Goal: Task Accomplishment & Management: Use online tool/utility

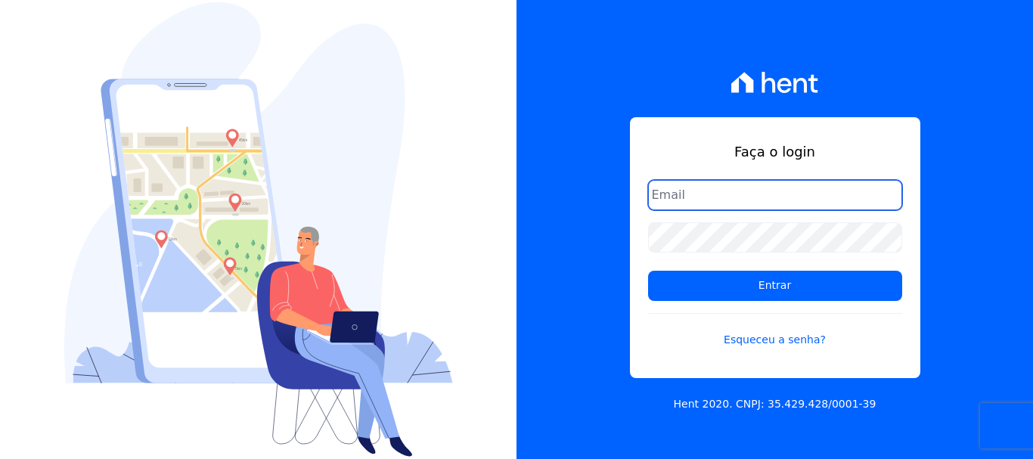
type input "cobranca@construtoralaterza.com.br"
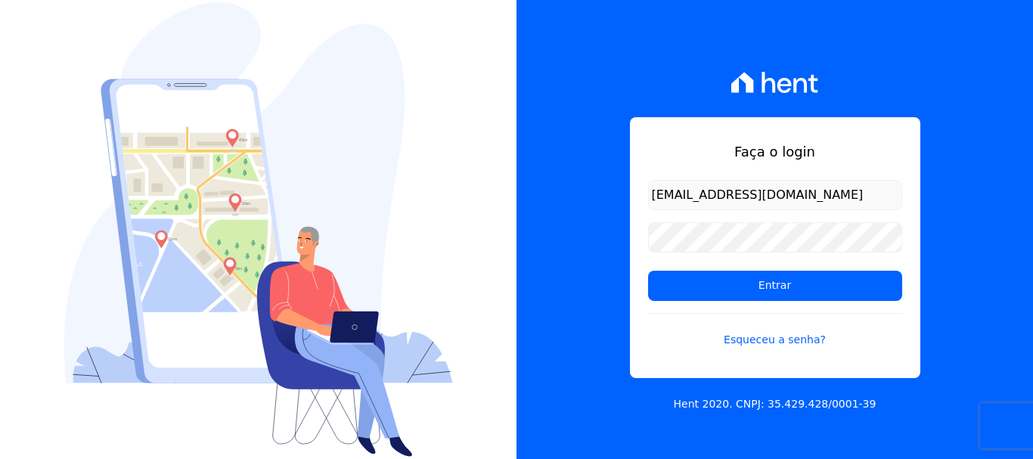
click at [615, 271] on div "Faça o login cobranca@construtoralaterza.com.br Entrar Esqueceu a senha? Hent 2…" at bounding box center [774, 229] width 516 height 459
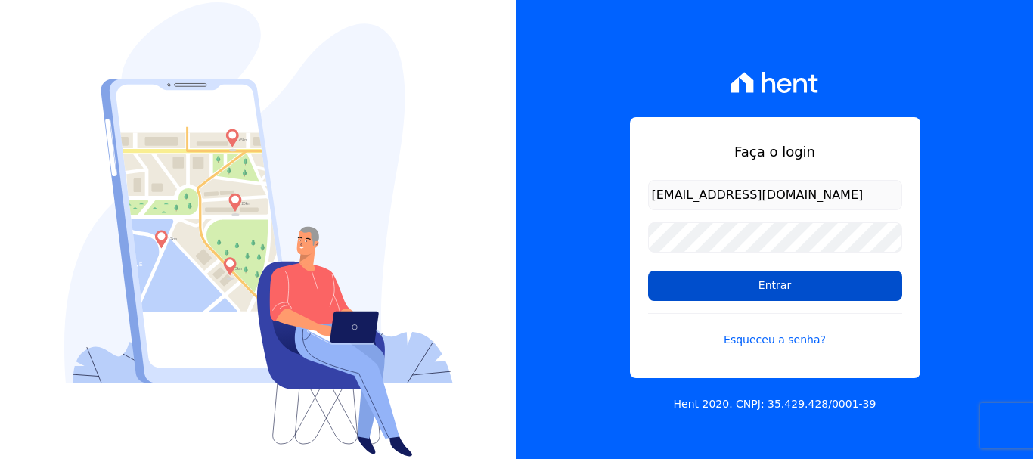
click at [668, 287] on input "Entrar" at bounding box center [775, 286] width 254 height 30
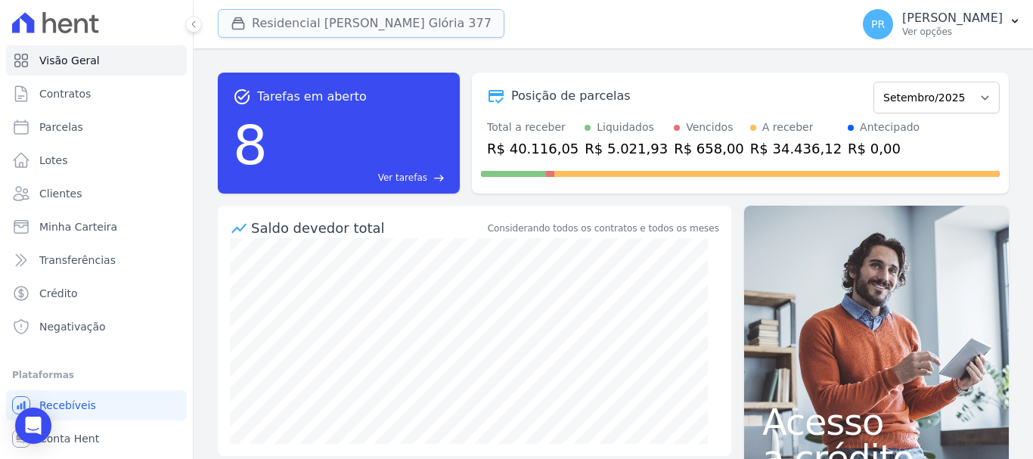
click at [356, 29] on button "Residencial [PERSON_NAME] Glória 377" at bounding box center [361, 23] width 287 height 29
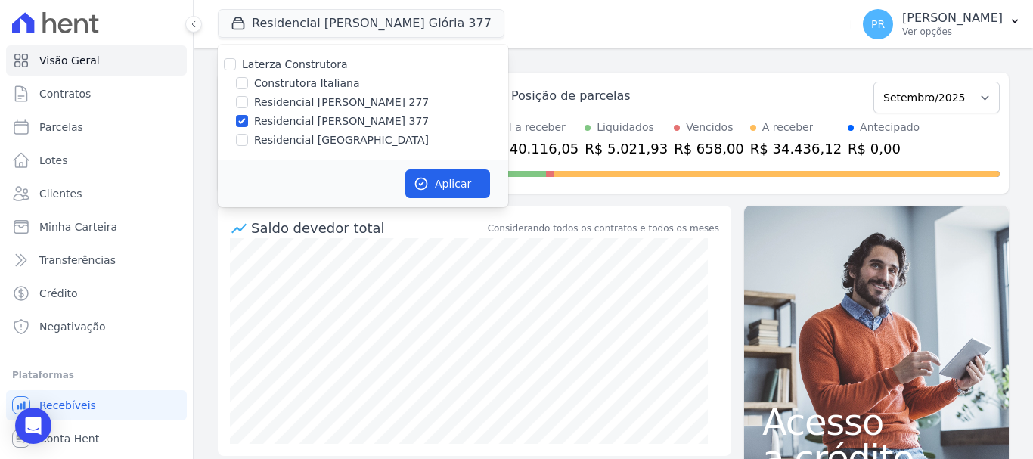
click at [266, 64] on label "Laterza Construtora" at bounding box center [295, 64] width 106 height 12
click at [277, 59] on label "Laterza Construtora" at bounding box center [295, 64] width 106 height 12
click at [236, 59] on input "Laterza Construtora" at bounding box center [230, 64] width 12 height 12
checkbox input "true"
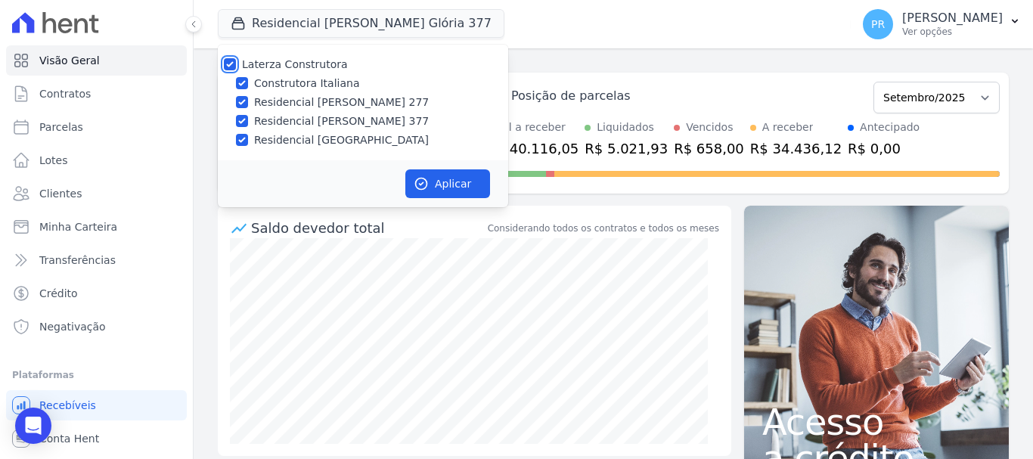
checkbox input "true"
click at [287, 86] on label "Construtora Italiana" at bounding box center [306, 84] width 105 height 16
click at [248, 86] on input "Construtora Italiana" at bounding box center [242, 83] width 12 height 12
checkbox input "false"
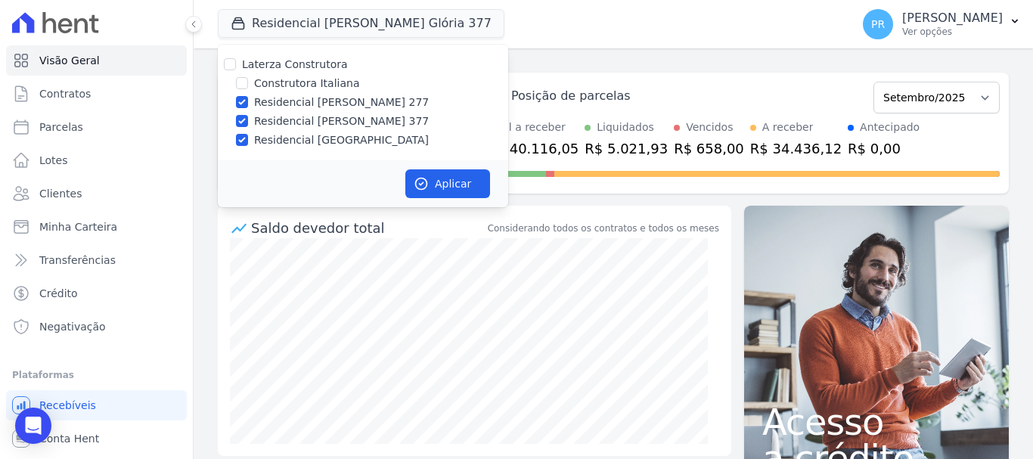
click at [287, 61] on label "Laterza Construtora" at bounding box center [295, 64] width 106 height 12
click at [236, 61] on input "Laterza Construtora" at bounding box center [230, 64] width 12 height 12
checkbox input "true"
click at [288, 70] on label "Laterza Construtora" at bounding box center [295, 64] width 106 height 12
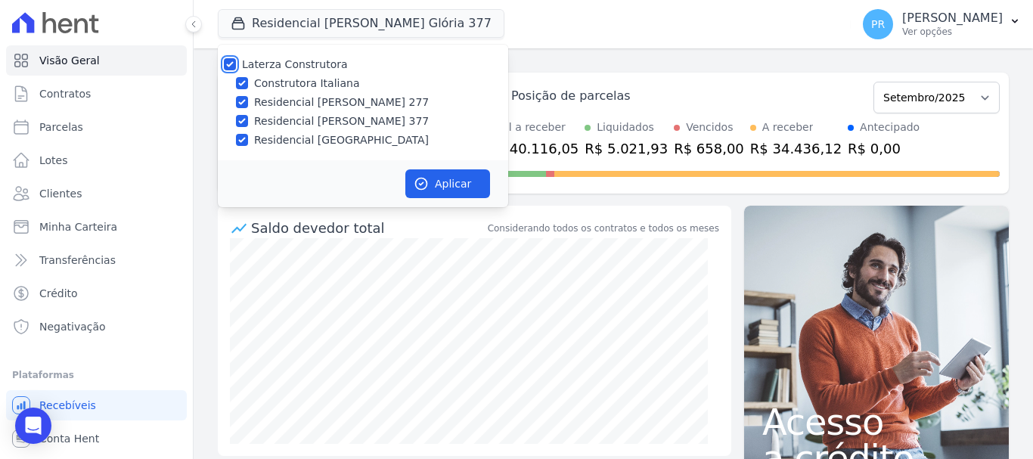
click at [236, 70] on input "Laterza Construtora" at bounding box center [230, 64] width 12 height 12
checkbox input "false"
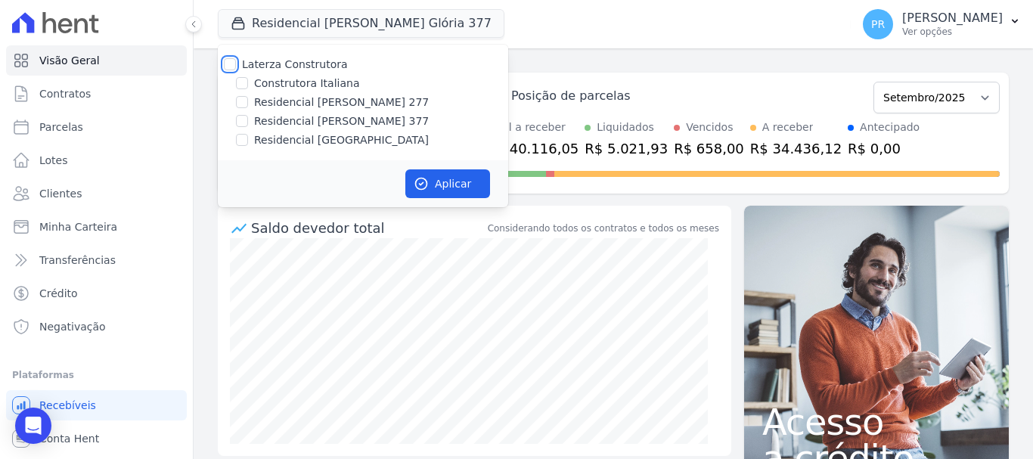
checkbox input "false"
drag, startPoint x: 289, startPoint y: 82, endPoint x: 407, endPoint y: 126, distance: 126.5
click at [293, 82] on label "Construtora Italiana" at bounding box center [306, 84] width 105 height 16
drag, startPoint x: 333, startPoint y: 78, endPoint x: 421, endPoint y: 151, distance: 114.9
click at [337, 82] on label "Construtora Italiana" at bounding box center [306, 84] width 105 height 16
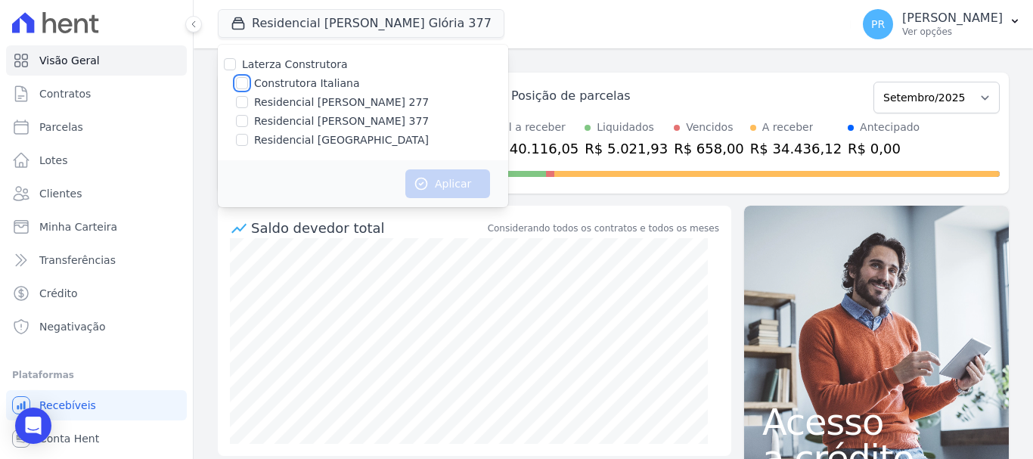
click at [248, 82] on input "Construtora Italiana" at bounding box center [242, 83] width 12 height 12
checkbox input "true"
click at [435, 175] on button "Aplicar" at bounding box center [447, 183] width 85 height 29
click at [952, 32] on p "Ver opções" at bounding box center [952, 32] width 101 height 12
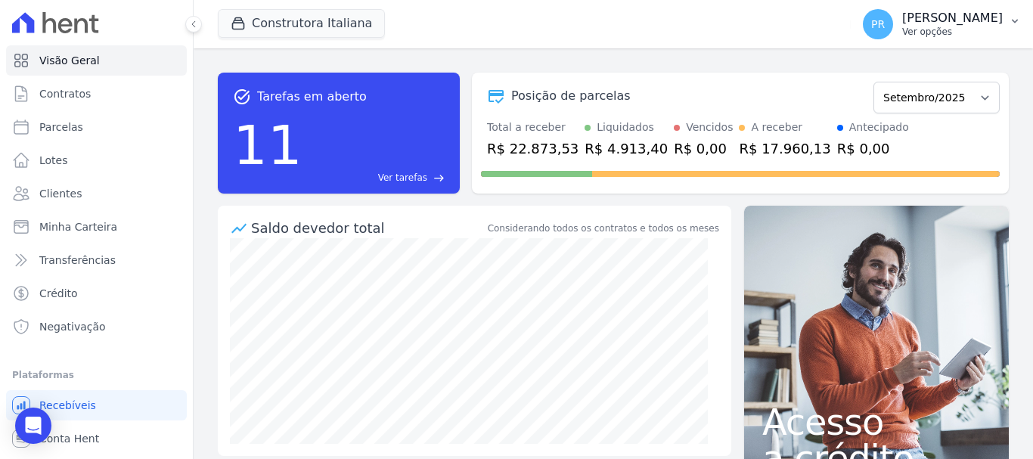
click at [893, 20] on span "PR" at bounding box center [878, 24] width 30 height 30
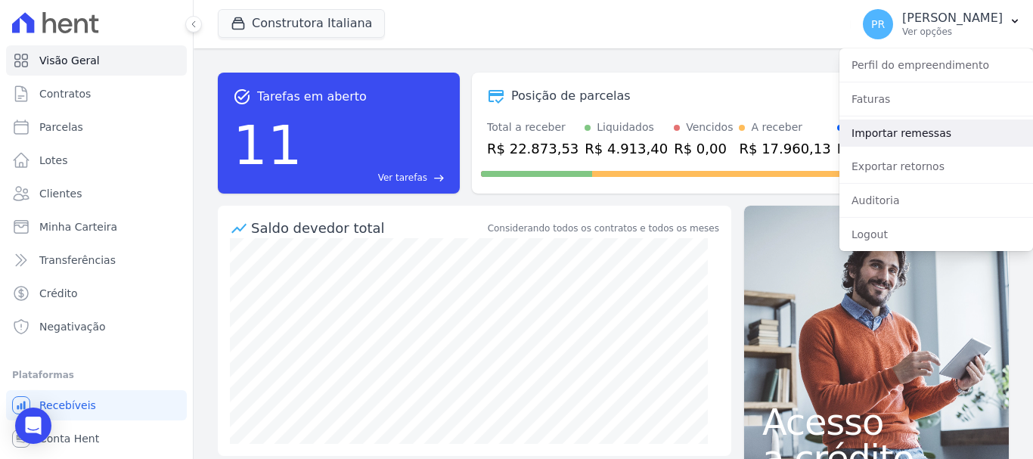
click at [895, 144] on link "Importar remessas" at bounding box center [936, 132] width 194 height 27
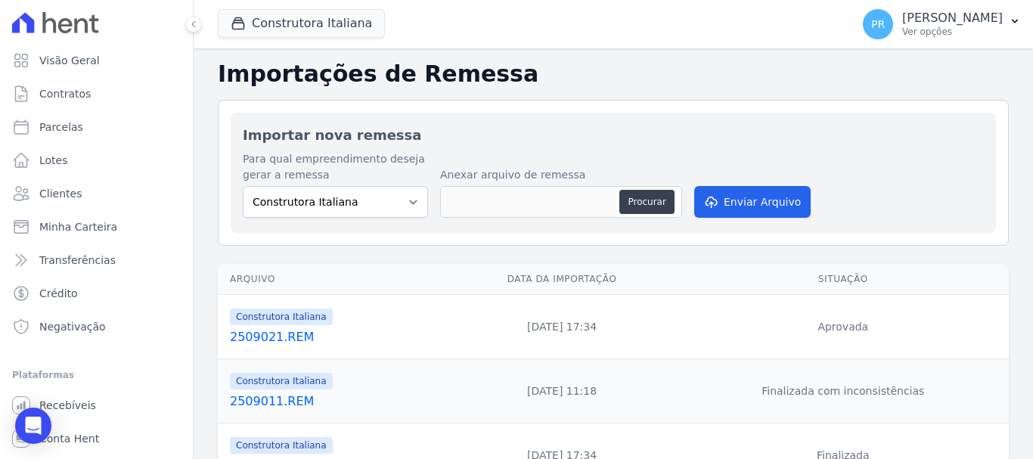
click at [327, 184] on div "Para qual empreendimento deseja gerar a remessa Construtora Italiana Residencia…" at bounding box center [335, 184] width 185 height 67
click at [630, 202] on button "Procurar" at bounding box center [646, 202] width 54 height 24
type input "2509031.REM"
click at [723, 207] on button "Enviar Arquivo" at bounding box center [752, 202] width 116 height 32
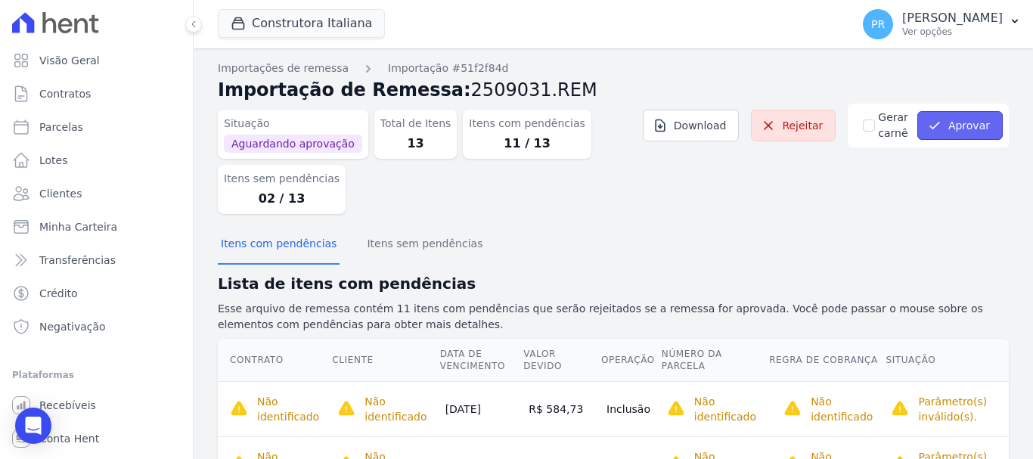
click at [962, 126] on button "Aprovar" at bounding box center [959, 125] width 85 height 29
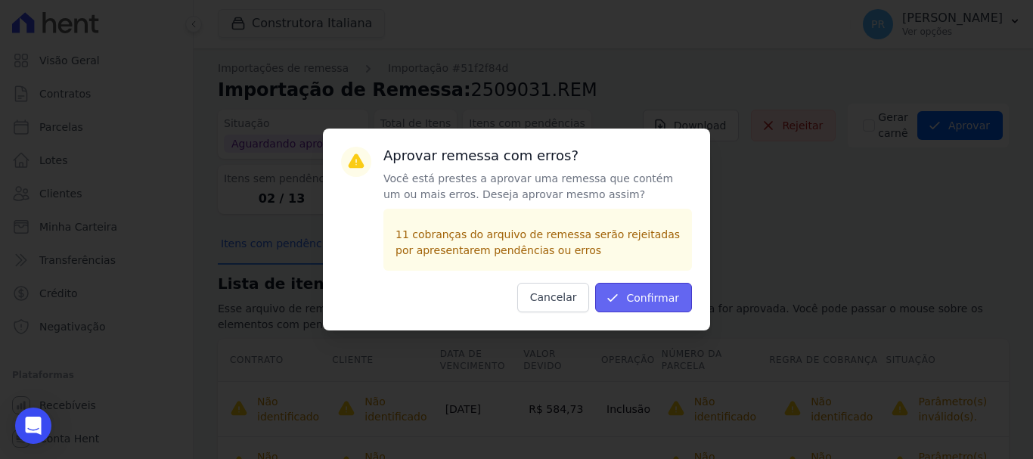
click at [681, 296] on button "Confirmar" at bounding box center [643, 297] width 97 height 29
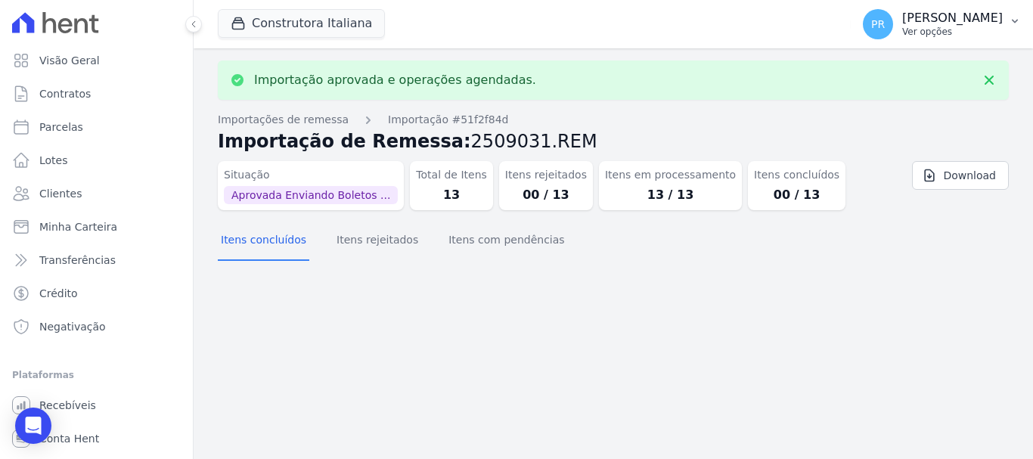
click at [929, 35] on p "Ver opções" at bounding box center [952, 32] width 101 height 12
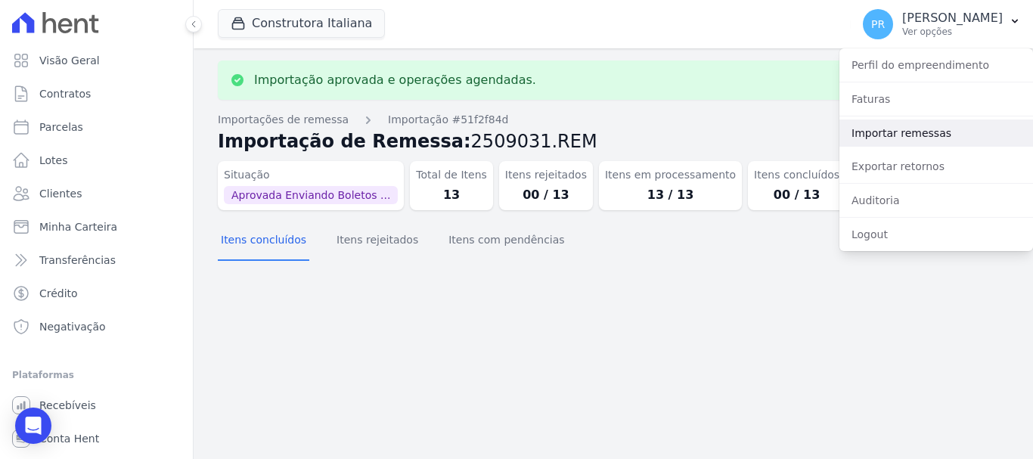
click at [899, 135] on link "Importar remessas" at bounding box center [936, 132] width 194 height 27
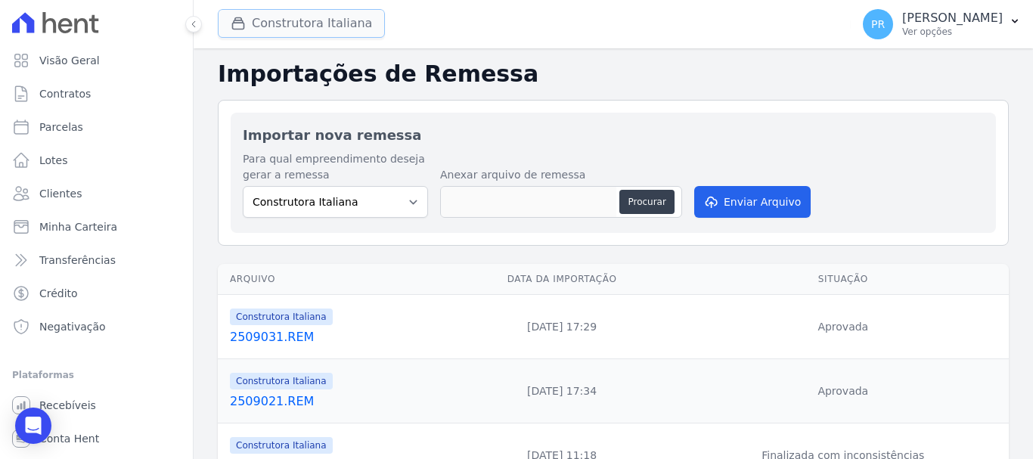
click at [333, 28] on button "Construtora Italiana" at bounding box center [301, 23] width 167 height 29
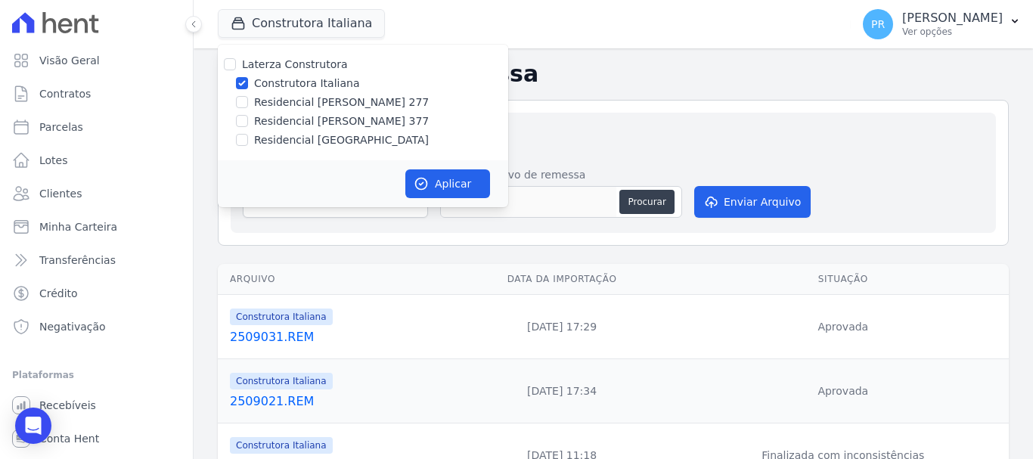
click at [310, 85] on label "Construtora Italiana" at bounding box center [306, 84] width 105 height 16
click at [248, 85] on input "Construtora Italiana" at bounding box center [242, 83] width 12 height 12
checkbox input "false"
click at [324, 107] on label "Residencial [PERSON_NAME] 277" at bounding box center [341, 102] width 175 height 16
click at [248, 107] on input "Residencial [PERSON_NAME] 277" at bounding box center [242, 102] width 12 height 12
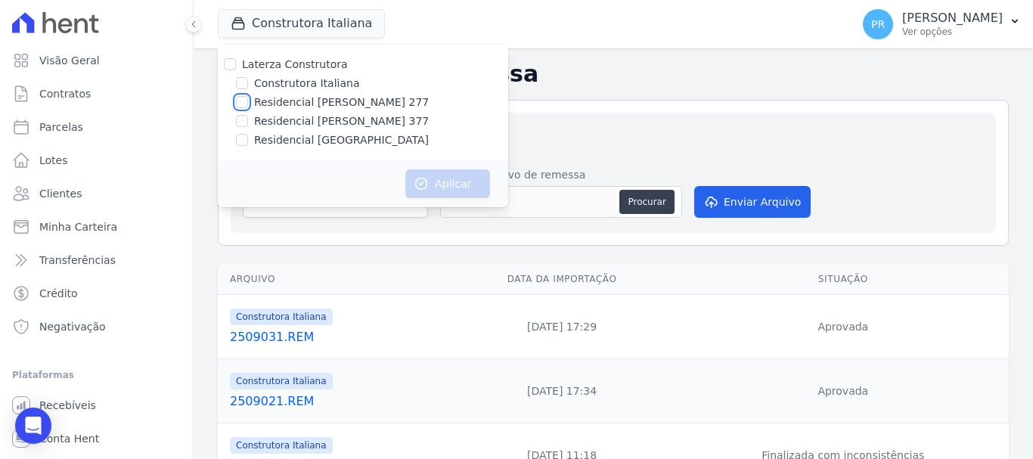
checkbox input "true"
click at [459, 179] on button "Aplicar" at bounding box center [447, 183] width 85 height 29
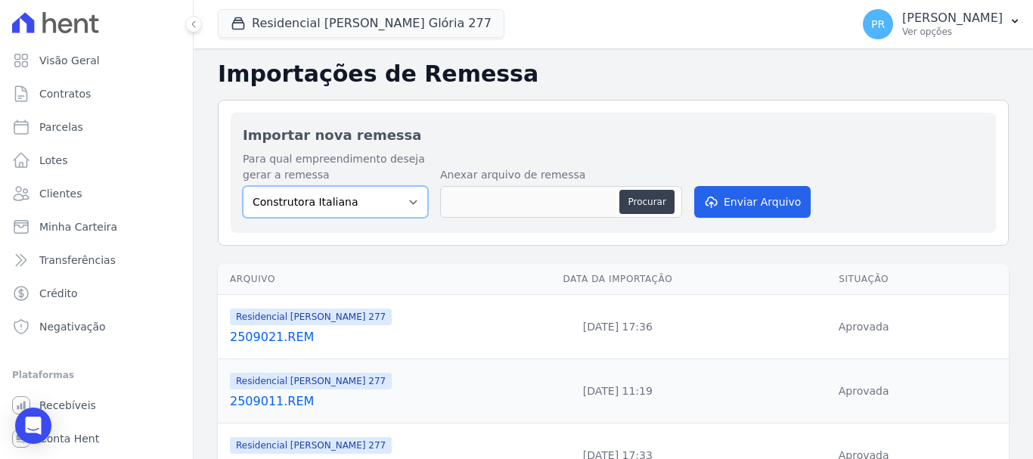
click at [353, 193] on select "Construtora Italiana Residencial Maria da Glória 277 Residencial Maria da Glóri…" at bounding box center [335, 202] width 185 height 32
select select "7d698934-b935-4dc9-aa46-576f3138731b"
click at [243, 186] on select "Construtora Italiana Residencial Maria da Glória 277 Residencial Maria da Glóri…" at bounding box center [335, 202] width 185 height 32
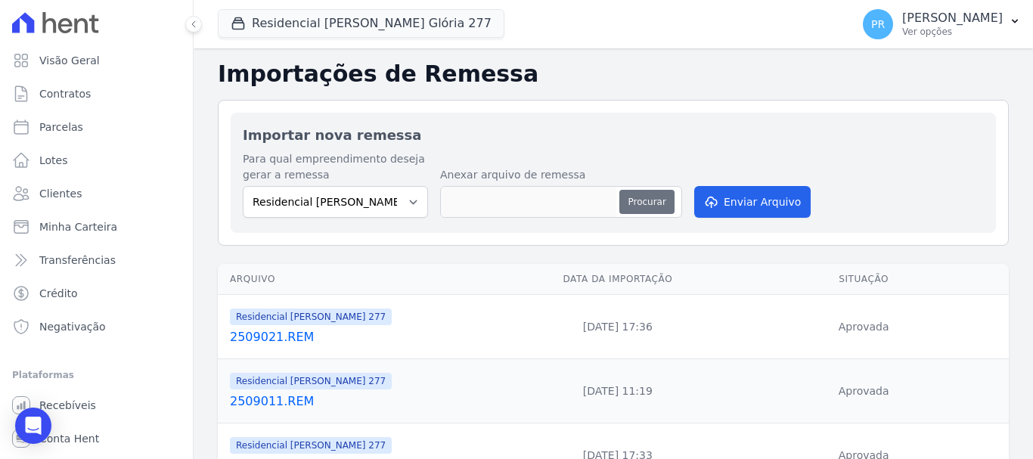
click at [649, 201] on button "Procurar" at bounding box center [646, 202] width 54 height 24
type input "2509031.REM"
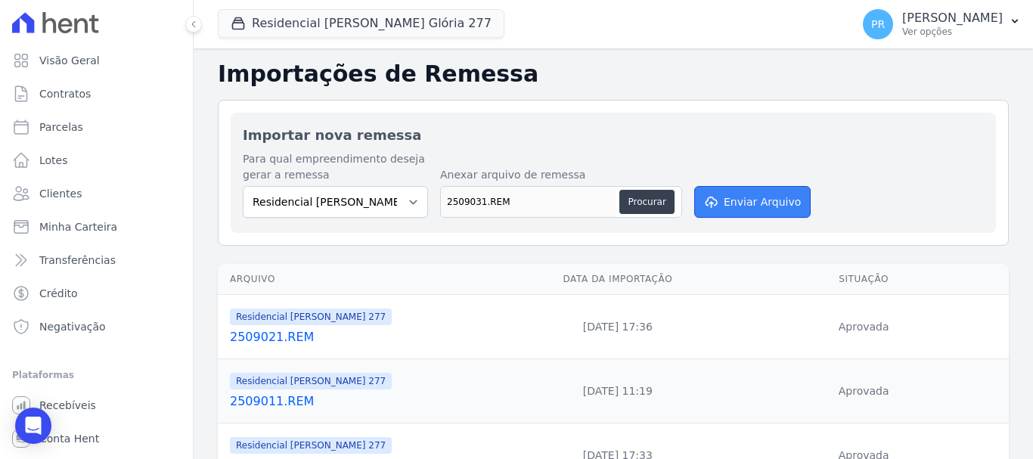
click at [749, 203] on button "Enviar Arquivo" at bounding box center [752, 202] width 116 height 32
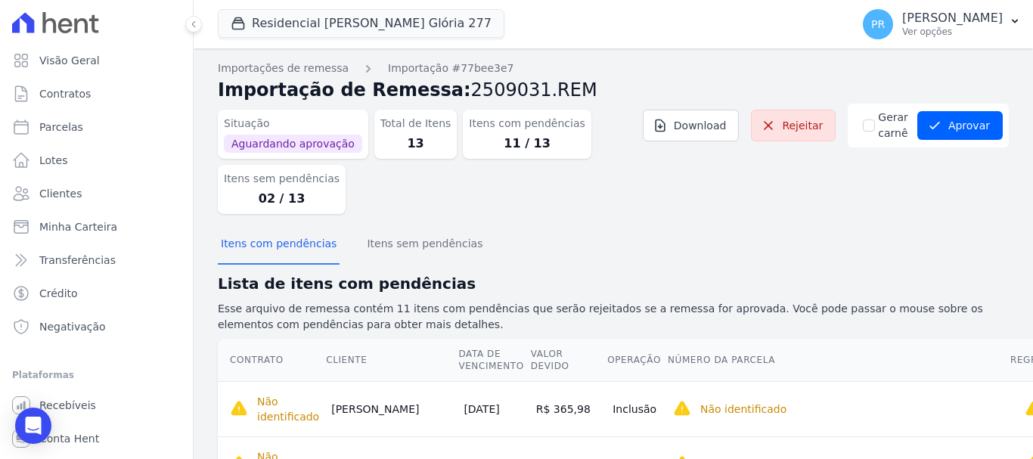
scroll to position [0, 105]
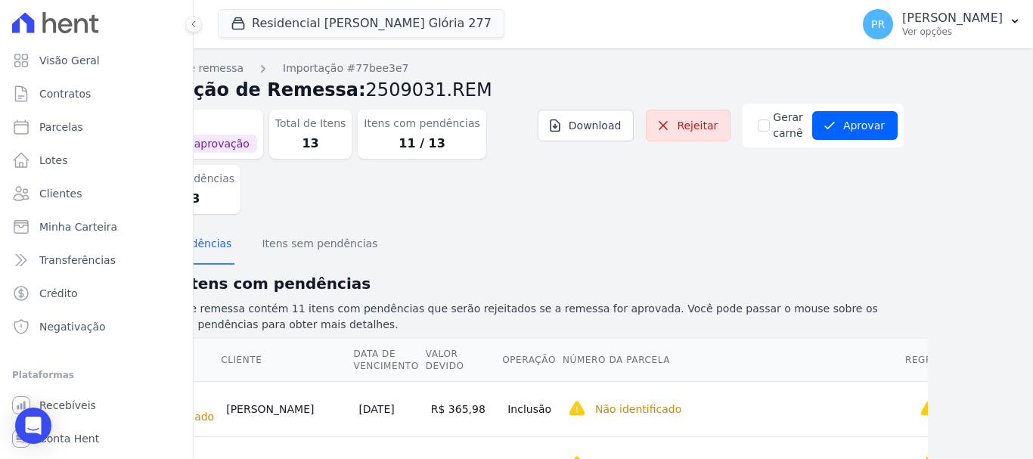
click at [765, 188] on div "Situação Aguardando aprovação Total de Itens 13 Itens com pendências 11 / 13 It…" at bounding box center [508, 165] width 791 height 122
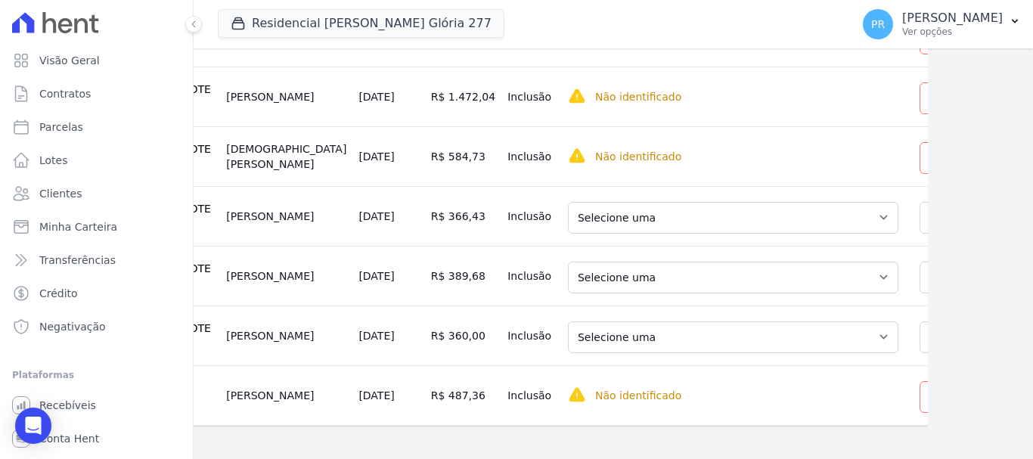
scroll to position [376, 105]
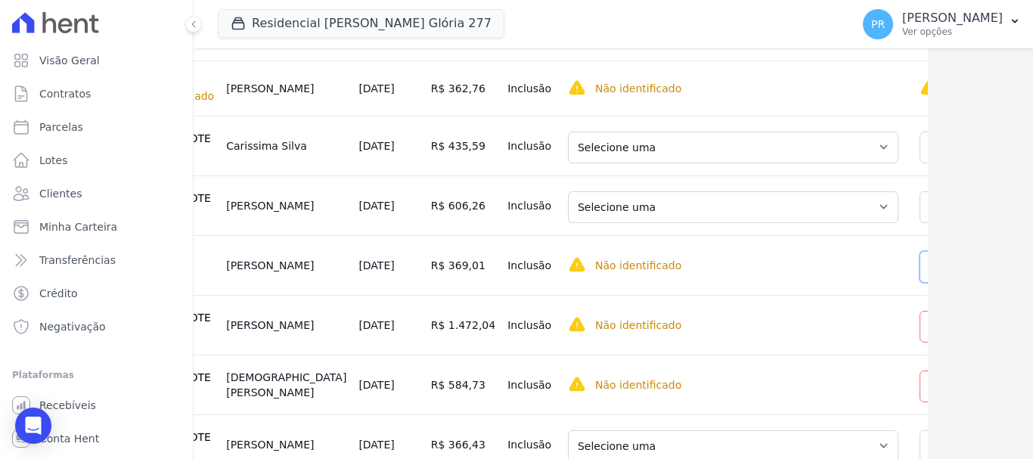
drag, startPoint x: 850, startPoint y: 254, endPoint x: 850, endPoint y: 265, distance: 10.6
click at [919, 255] on select "Selecione uma Nova Parcela Avulsa Parcela Avulsa Existente Parcela Normal (18 X…" at bounding box center [1026, 267] width 215 height 32
click at [919, 158] on select "Selecione uma Nova Parcela Avulsa Parcela Avulsa Existente Parcela Normal (20 X…" at bounding box center [1026, 148] width 215 height 32
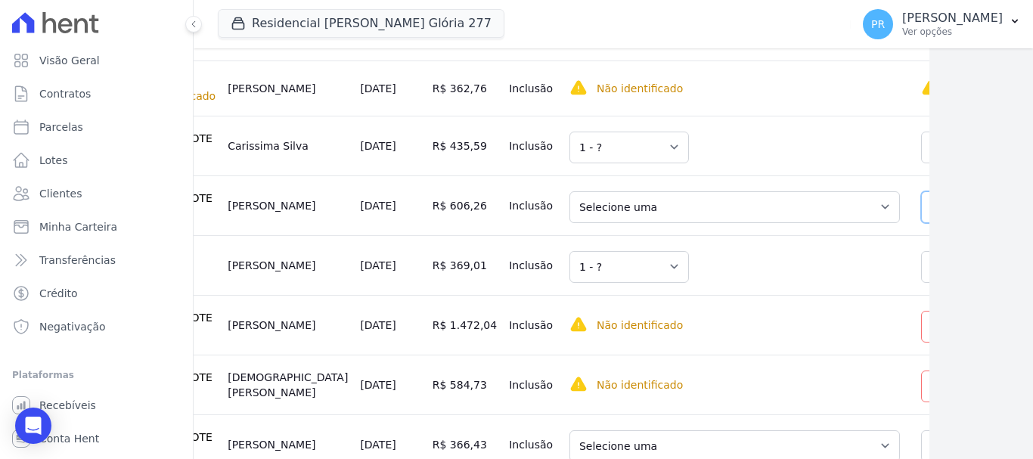
click at [921, 211] on select "Selecione uma Nova Parcela Avulsa Parcela Avulsa Existente Parcela Normal (32 X…" at bounding box center [1028, 207] width 215 height 32
click at [921, 333] on select "Selecione uma Nova Parcela Avulsa Parcela Avulsa Existente Parcela Normal (22 X…" at bounding box center [1028, 327] width 215 height 32
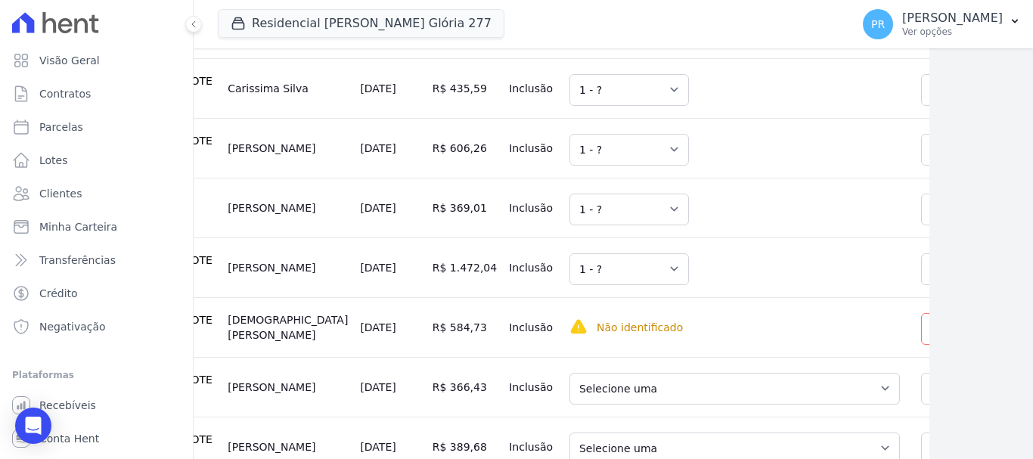
scroll to position [603, 104]
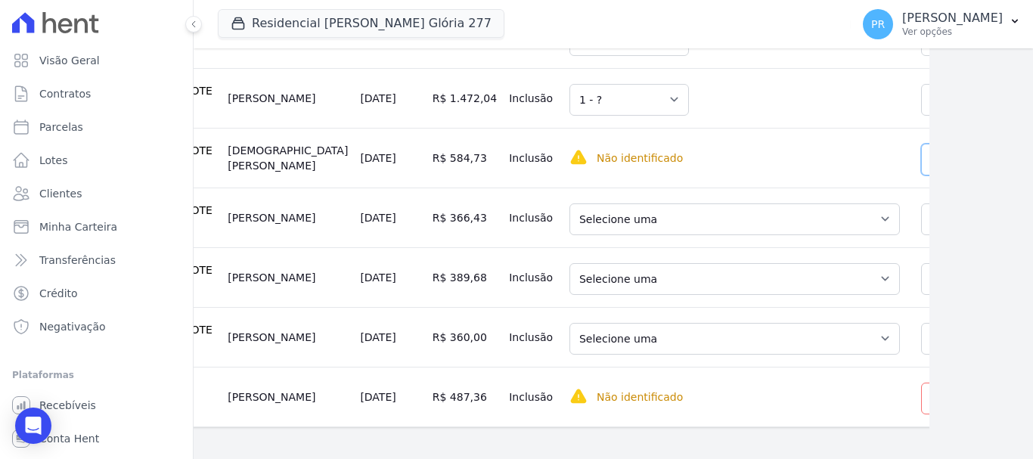
click at [921, 163] on select "Selecione uma Nova Parcela Avulsa Parcela Avulsa Existente Parcela Normal (6 X …" at bounding box center [1025, 160] width 208 height 32
click at [921, 224] on select "Selecione uma Nova Parcela Avulsa Parcela Avulsa Existente Parcela Normal (23 X…" at bounding box center [1028, 219] width 215 height 32
click at [921, 292] on select "Selecione uma Nova Parcela Avulsa Parcela Avulsa Existente Parcela Normal (26 X…" at bounding box center [1028, 279] width 215 height 32
click at [921, 347] on select "Selecione uma Nova Parcela Avulsa Parcela Avulsa Existente Parcela Normal (27 X…" at bounding box center [1028, 339] width 215 height 32
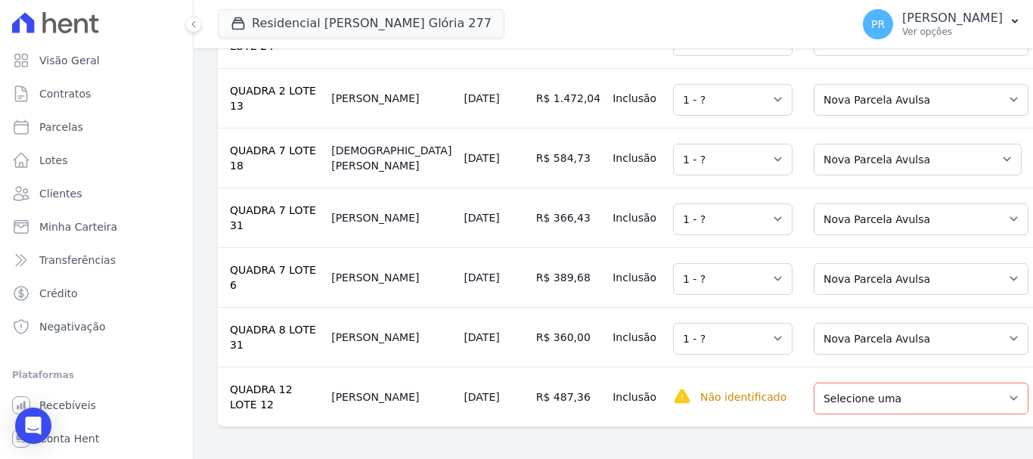
scroll to position [631, 0]
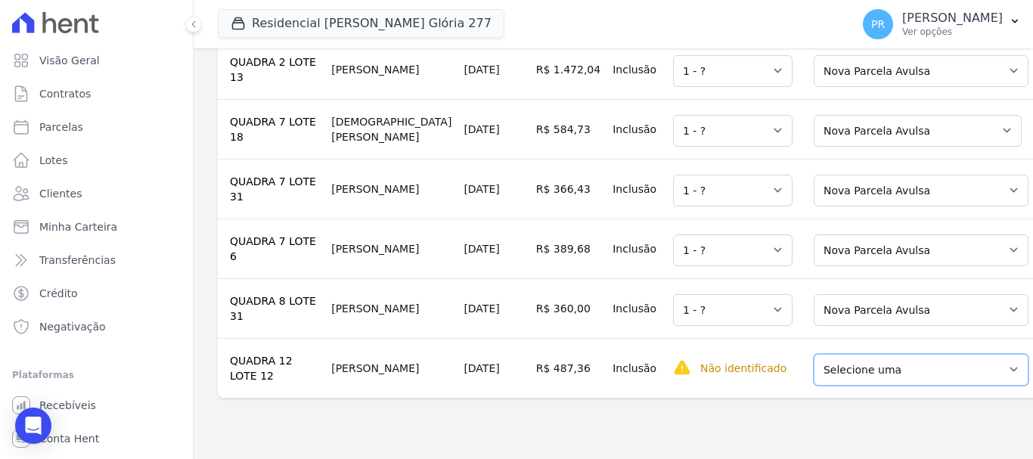
click at [817, 386] on select "Selecione uma Nova Parcela Avulsa Parcela Avulsa Existente Parcela Normal (18 X…" at bounding box center [920, 370] width 215 height 32
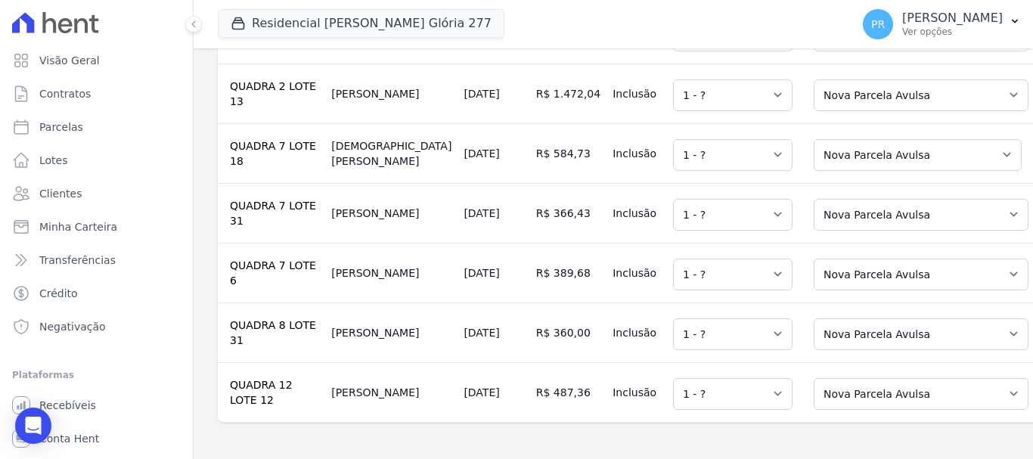
scroll to position [633, 0]
click at [861, 323] on select "Selecione uma Nova Parcela Avulsa Parcela Avulsa Existente Parcela Normal (27 X…" at bounding box center [920, 334] width 215 height 32
click at [836, 280] on td "Selecione uma Nova Parcela Avulsa Parcela Avulsa Existente Parcela Normal (26 X…" at bounding box center [916, 273] width 236 height 60
click at [857, 378] on select "Selecione uma Nova Parcela Avulsa Parcela Avulsa Existente Parcela Normal (18 X…" at bounding box center [920, 394] width 215 height 32
click at [851, 302] on td "Selecione uma Nova Parcela Avulsa Parcela Avulsa Existente Parcela Normal (27 X…" at bounding box center [916, 332] width 236 height 60
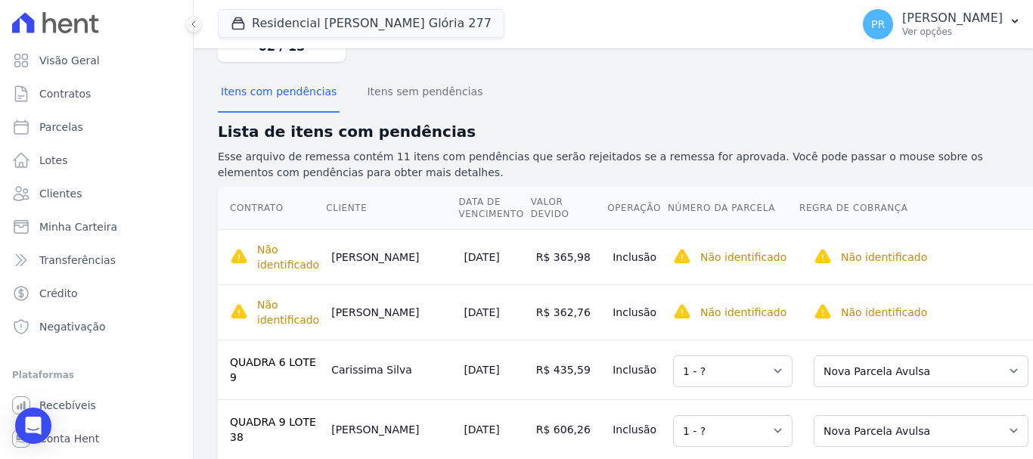
scroll to position [0, 0]
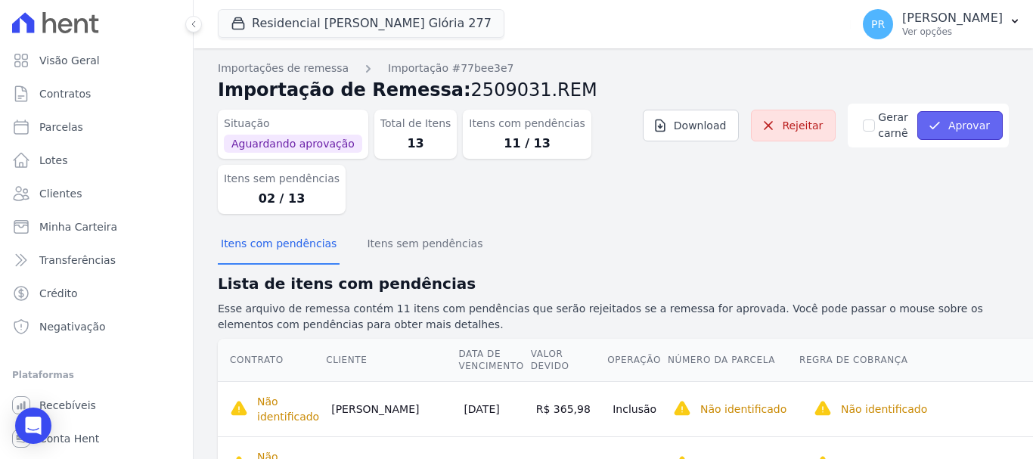
click at [961, 119] on button "Aprovar" at bounding box center [959, 125] width 85 height 29
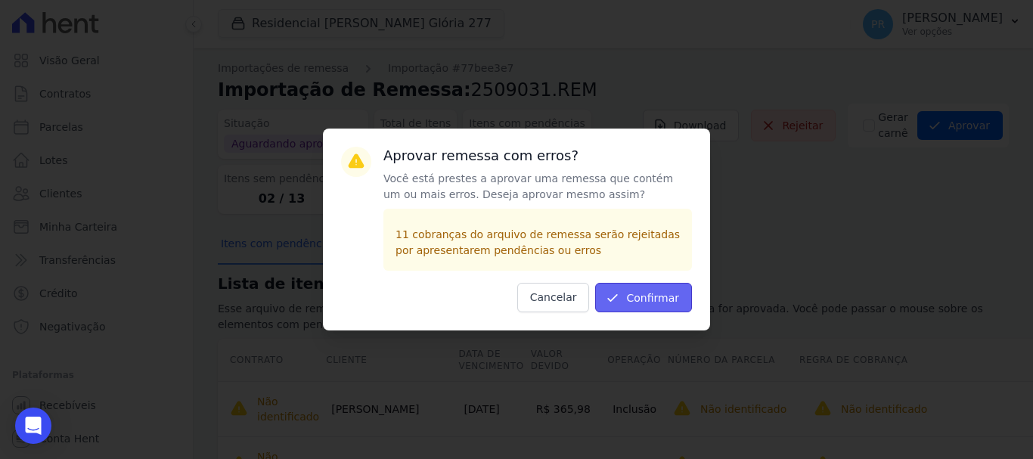
click at [675, 299] on button "Confirmar" at bounding box center [643, 297] width 97 height 29
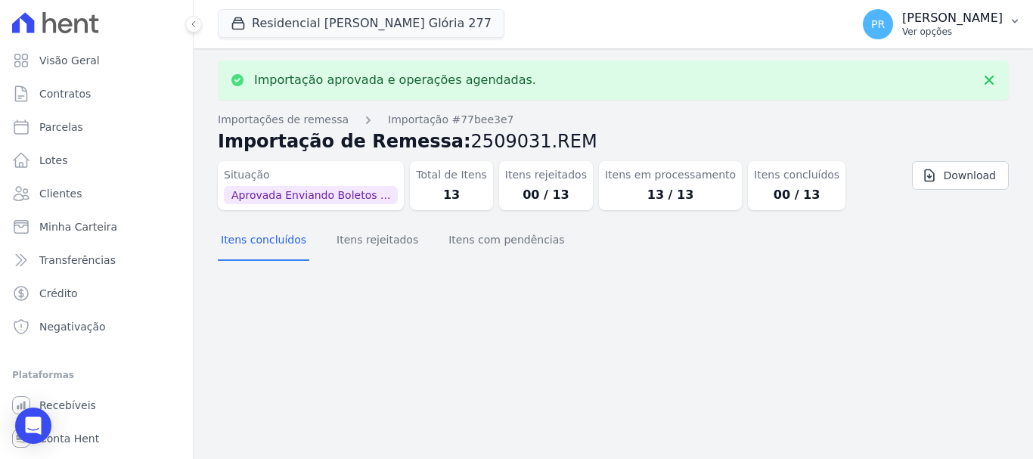
click at [924, 34] on div "PR [PERSON_NAME] Ver opções" at bounding box center [933, 24] width 140 height 30
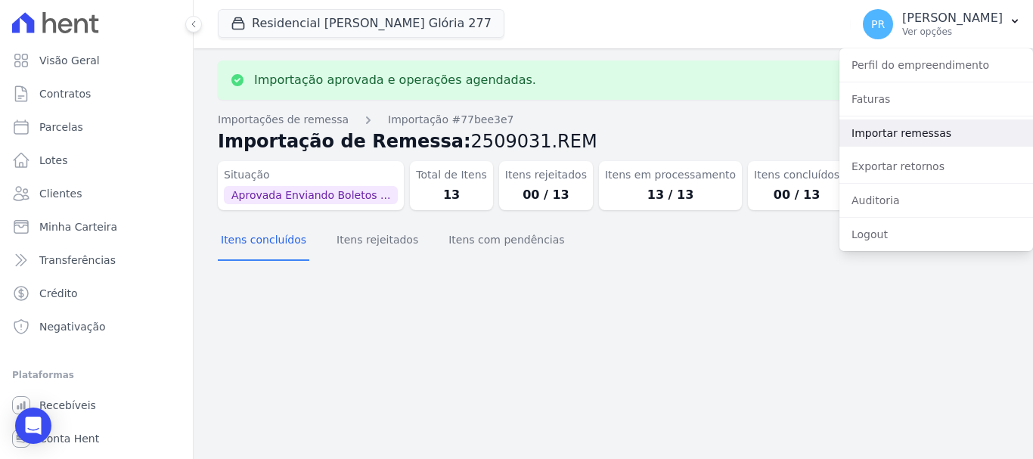
click at [912, 124] on link "Importar remessas" at bounding box center [936, 132] width 194 height 27
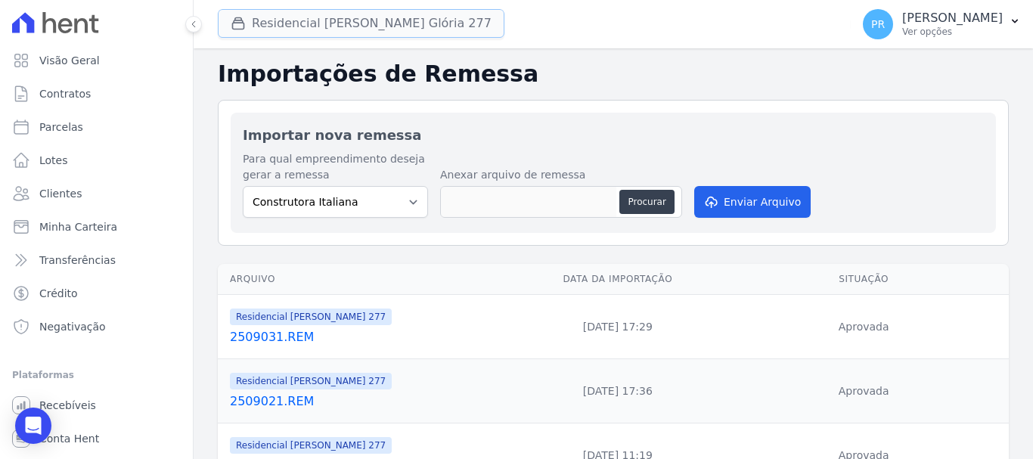
click at [417, 23] on button "Residencial Maria Da Glória 277" at bounding box center [361, 23] width 287 height 29
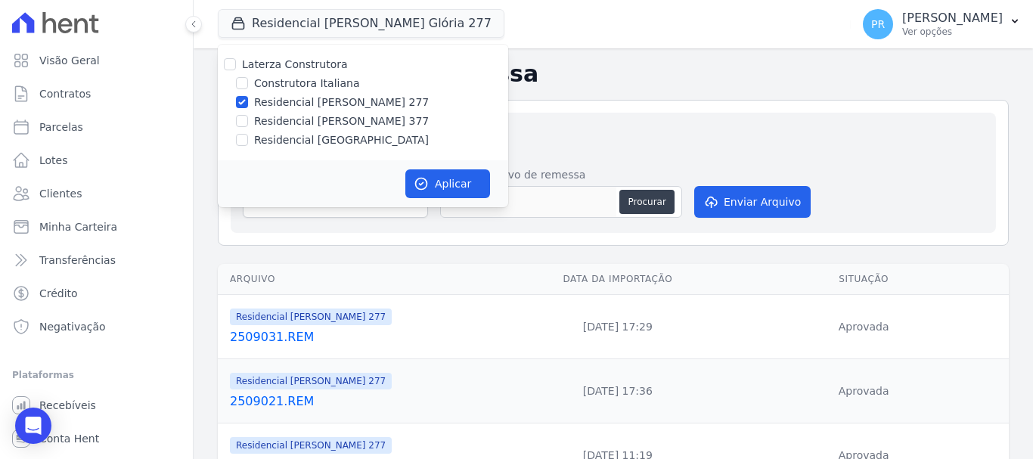
click at [365, 106] on label "Residencial [PERSON_NAME] 277" at bounding box center [341, 102] width 175 height 16
click at [248, 106] on input "Residencial [PERSON_NAME] 277" at bounding box center [242, 102] width 12 height 12
checkbox input "false"
click at [365, 116] on label "Residencial [PERSON_NAME] 377" at bounding box center [341, 121] width 175 height 16
click at [248, 116] on input "Residencial [PERSON_NAME] 377" at bounding box center [242, 121] width 12 height 12
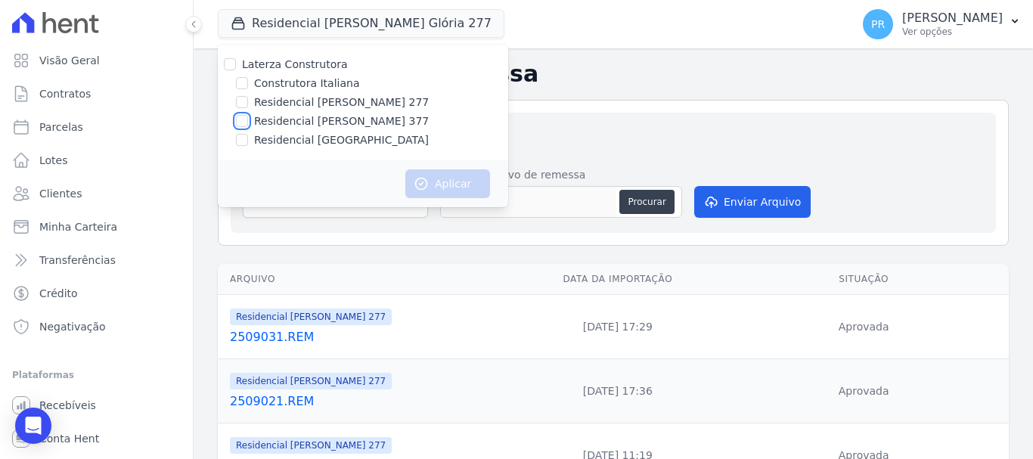
checkbox input "true"
click at [443, 183] on button "Aplicar" at bounding box center [447, 183] width 85 height 29
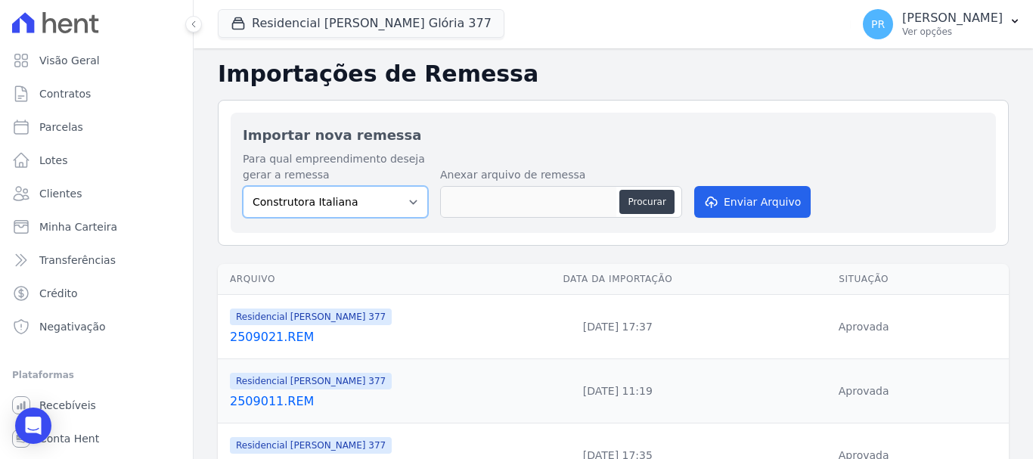
click at [399, 205] on select "Construtora Italiana Residencial Maria da Glória 277 Residencial Maria da Glóri…" at bounding box center [335, 202] width 185 height 32
select select "0cd9190e-dfd9-46e5-afc8-7298ef4c0c2b"
click at [243, 186] on select "Construtora Italiana Residencial Maria da Glória 277 Residencial Maria da Glóri…" at bounding box center [335, 202] width 185 height 32
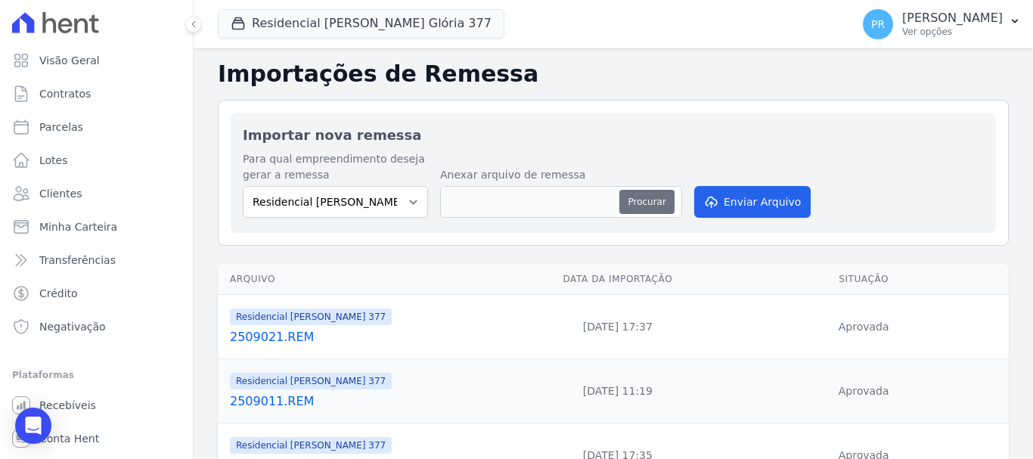
click at [658, 201] on button "Procurar" at bounding box center [646, 202] width 54 height 24
type input "2509031.REM"
click at [686, 186] on div "Para qual empreendimento deseja gerar a remessa Construtora Italiana Residencia…" at bounding box center [613, 186] width 741 height 70
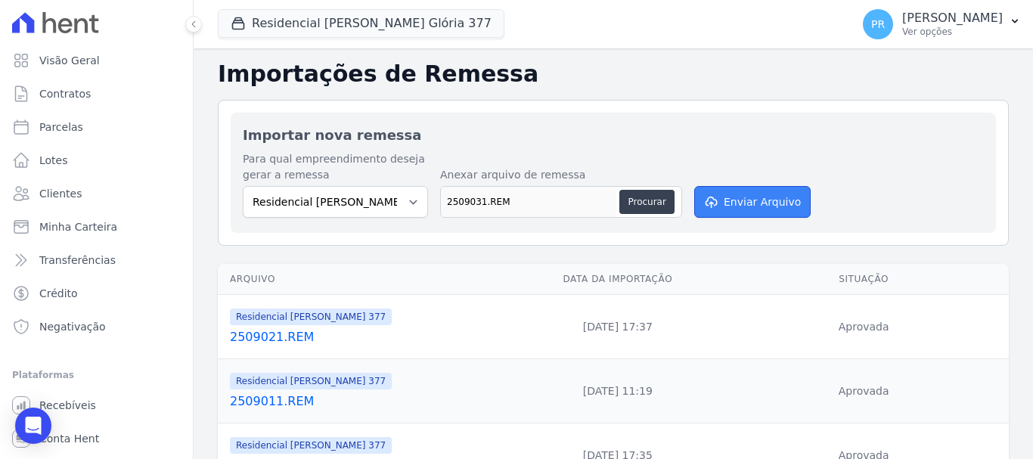
click at [704, 194] on button "Enviar Arquivo" at bounding box center [752, 202] width 116 height 32
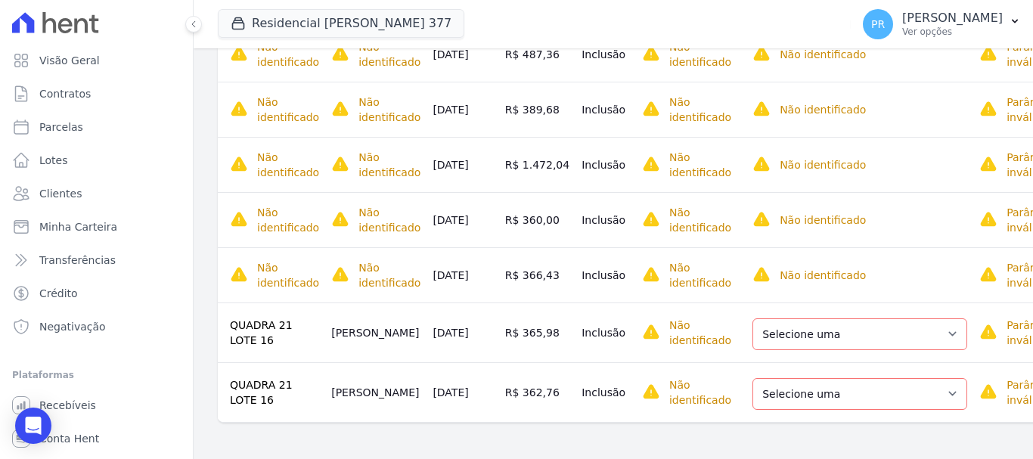
scroll to position [0, 16]
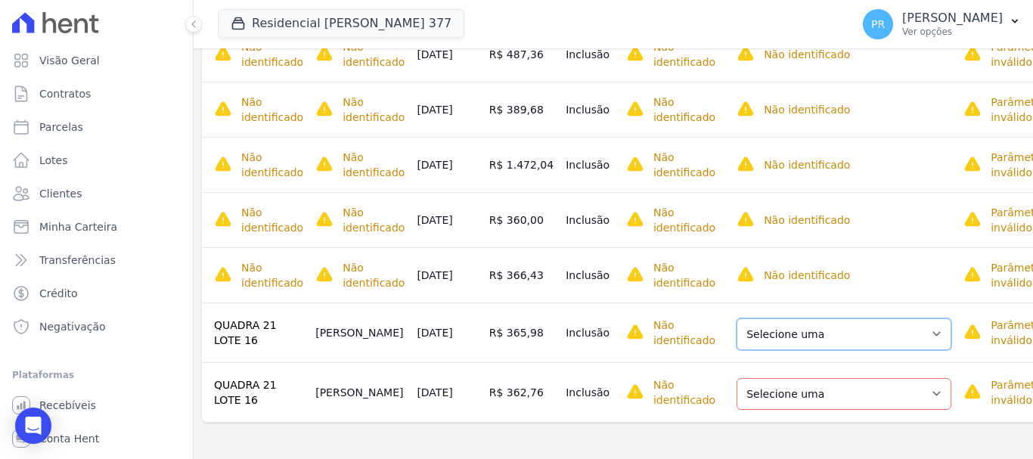
click at [823, 321] on select "Selecione uma Nova Parcela Avulsa Parcela Avulsa Existente Parcela Normal (10 X…" at bounding box center [843, 334] width 215 height 32
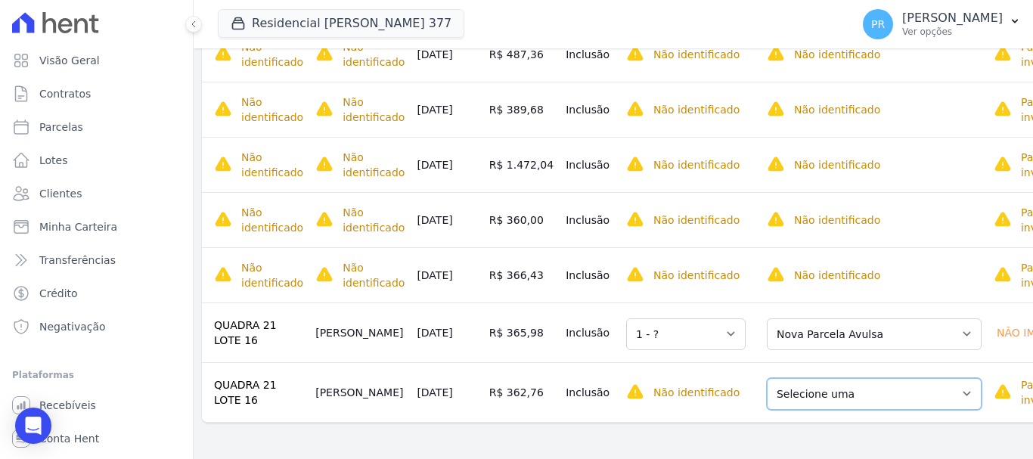
click at [774, 394] on select "Selecione uma Nova Parcela Avulsa Parcela Avulsa Existente Parcela Normal (10 X…" at bounding box center [874, 394] width 215 height 32
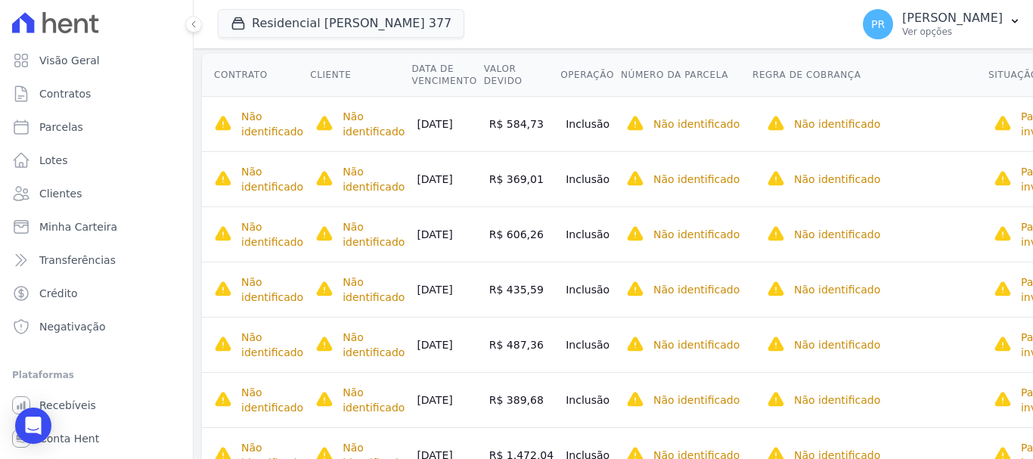
scroll to position [0, 0]
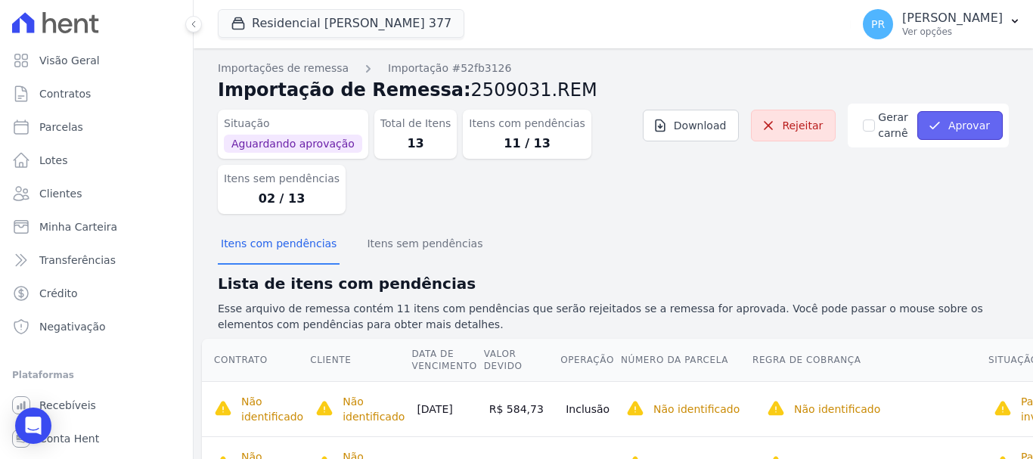
click at [962, 119] on button "Aprovar" at bounding box center [959, 125] width 85 height 29
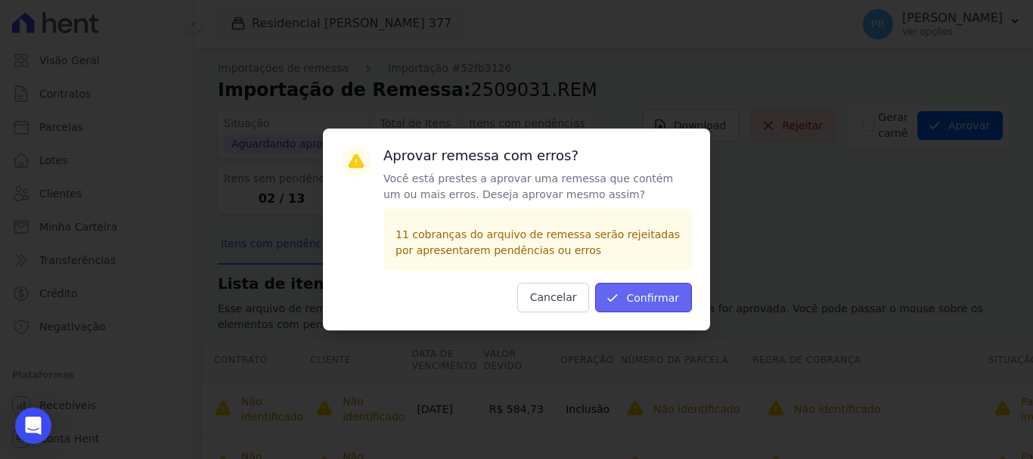
click at [658, 295] on button "Confirmar" at bounding box center [643, 297] width 97 height 29
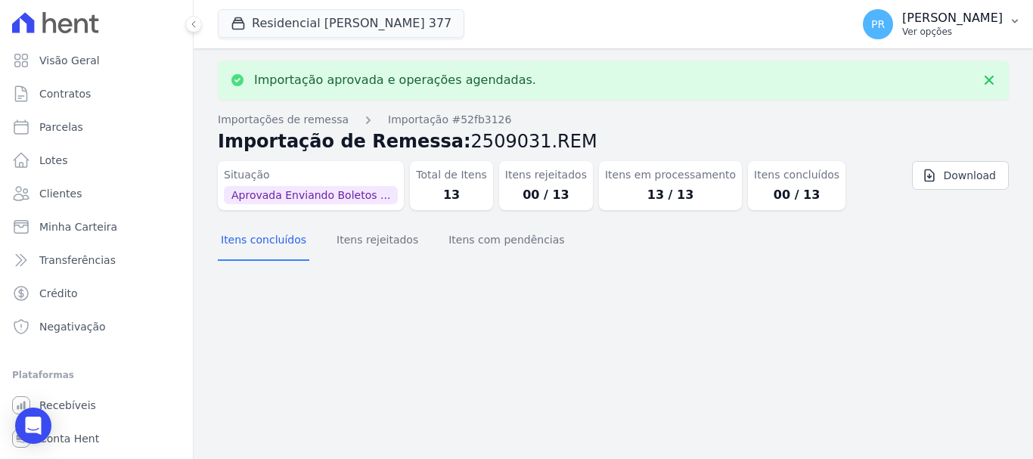
click at [951, 18] on p "[PERSON_NAME]" at bounding box center [952, 18] width 101 height 15
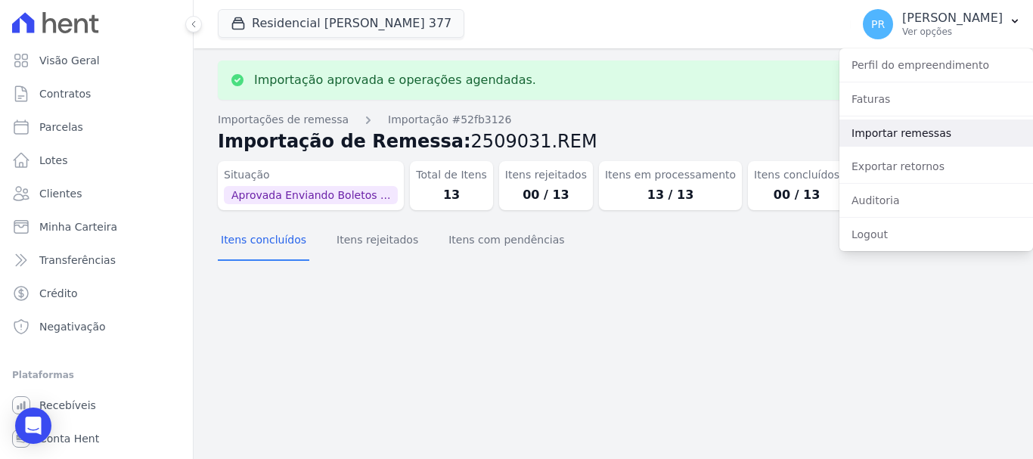
click at [923, 138] on link "Importar remessas" at bounding box center [936, 132] width 194 height 27
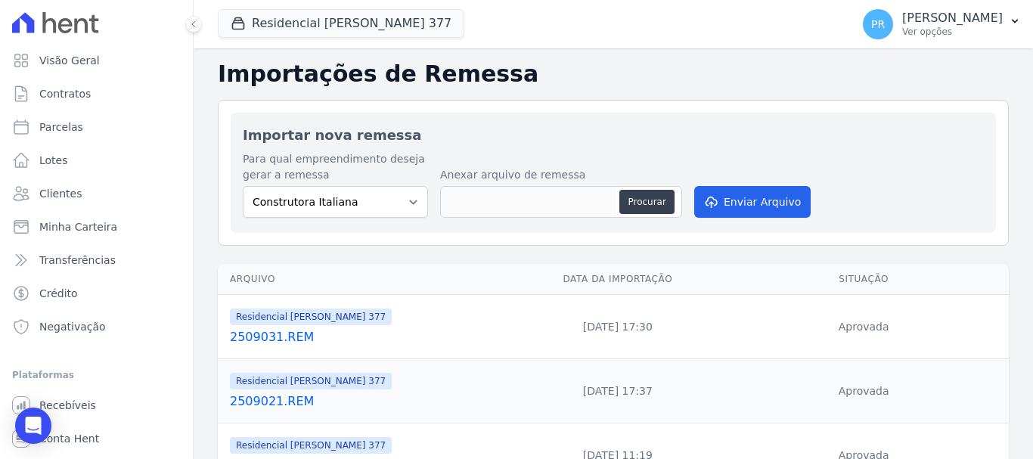
click at [395, 38] on span "Residencial Maria Da Glória 377" at bounding box center [341, 24] width 246 height 30
click at [371, 35] on button "Residencial Maria Da Glória 377" at bounding box center [341, 23] width 246 height 29
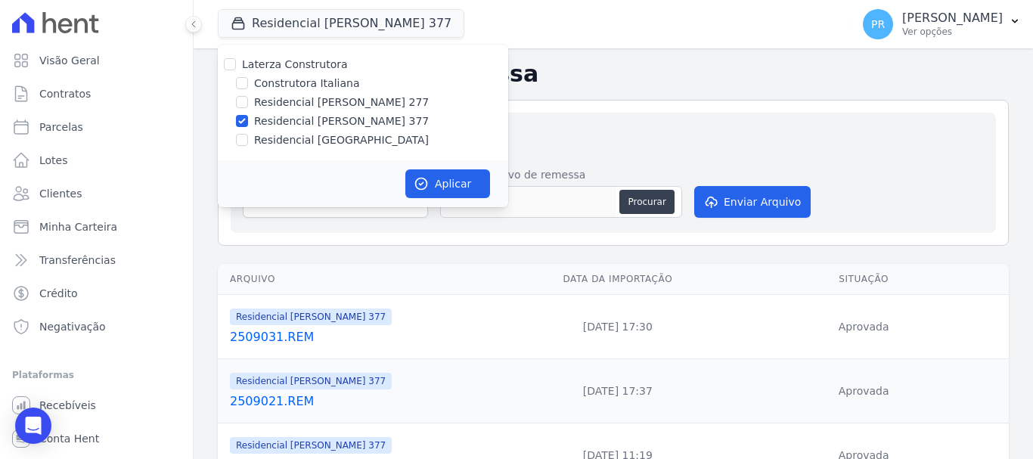
drag, startPoint x: 295, startPoint y: 119, endPoint x: 296, endPoint y: 138, distance: 18.9
click at [295, 120] on label "Residencial [PERSON_NAME] 377" at bounding box center [341, 121] width 175 height 16
click at [248, 120] on input "Residencial [PERSON_NAME] 377" at bounding box center [242, 121] width 12 height 12
checkbox input "false"
click at [303, 142] on label "Residencial [GEOGRAPHIC_DATA]" at bounding box center [341, 140] width 175 height 16
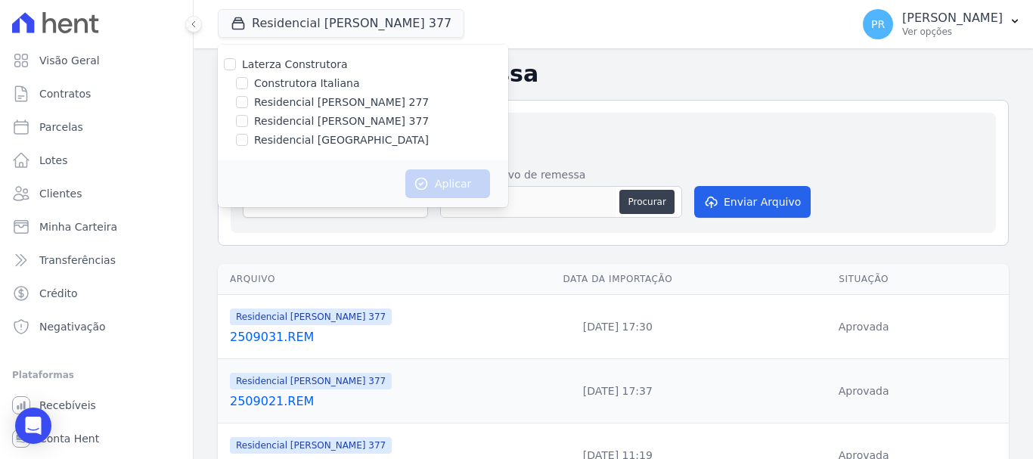
click at [248, 142] on input "Residencial [GEOGRAPHIC_DATA]" at bounding box center [242, 140] width 12 height 12
checkbox input "true"
click at [436, 175] on button "Aplicar" at bounding box center [447, 183] width 85 height 29
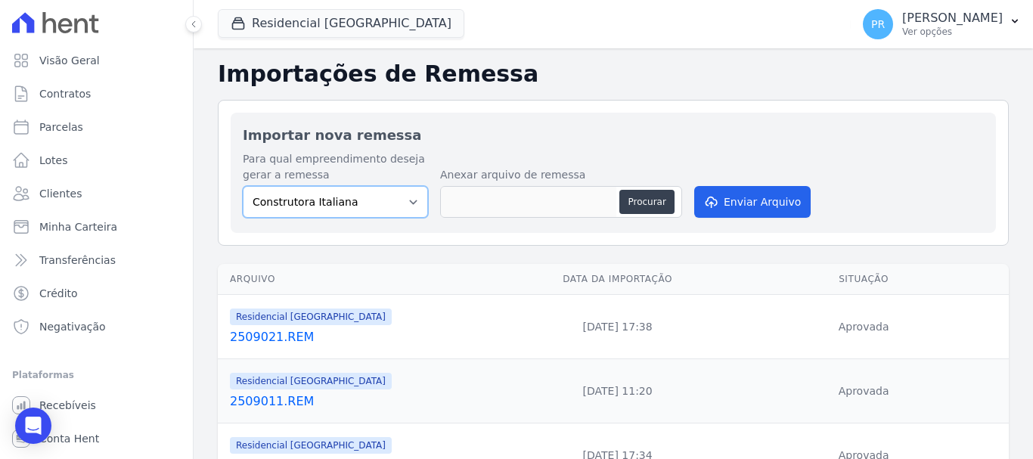
click at [351, 189] on select "Construtora Italiana Residencial Maria da Glória 277 Residencial Maria da Glóri…" at bounding box center [335, 202] width 185 height 32
select select "6440c0a1-232b-4aa1-adfe-88cb95fffe46"
click at [243, 186] on select "Construtora Italiana Residencial Maria da Glória 277 Residencial Maria da Glóri…" at bounding box center [335, 202] width 185 height 32
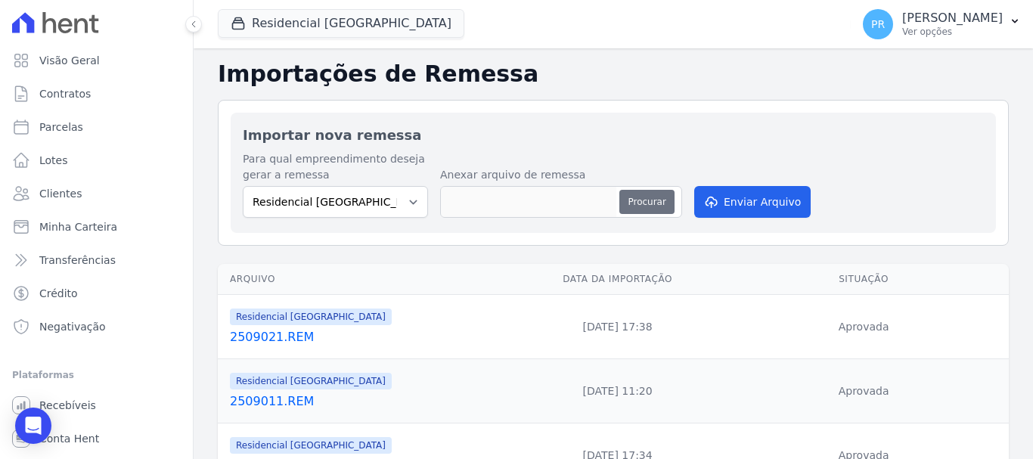
click at [651, 202] on button "Procurar" at bounding box center [646, 202] width 54 height 24
type input "2509031.REM"
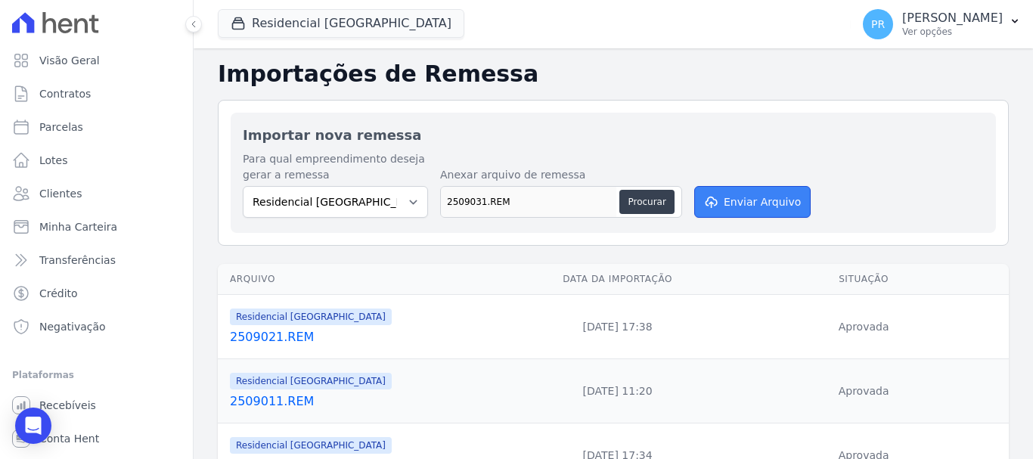
click at [764, 216] on button "Enviar Arquivo" at bounding box center [752, 202] width 116 height 32
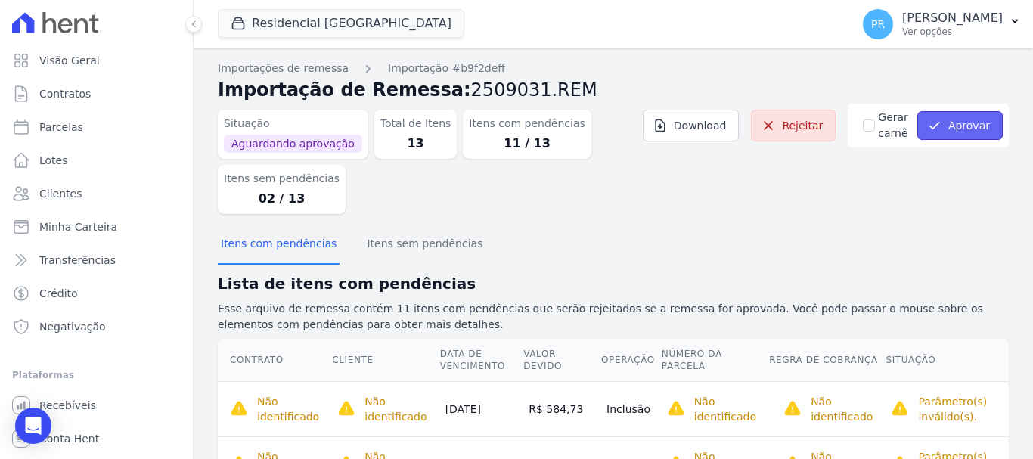
click at [958, 116] on button "Aprovar" at bounding box center [959, 125] width 85 height 29
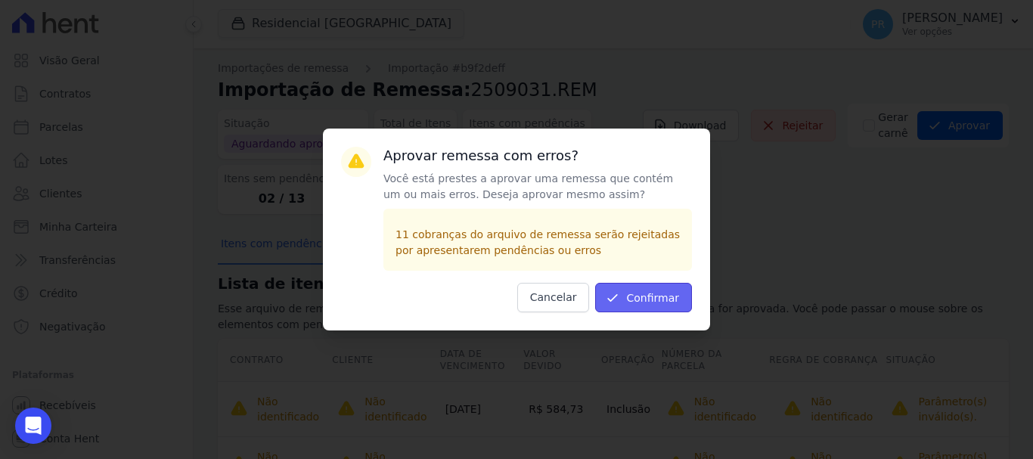
click at [646, 310] on button "Confirmar" at bounding box center [643, 297] width 97 height 29
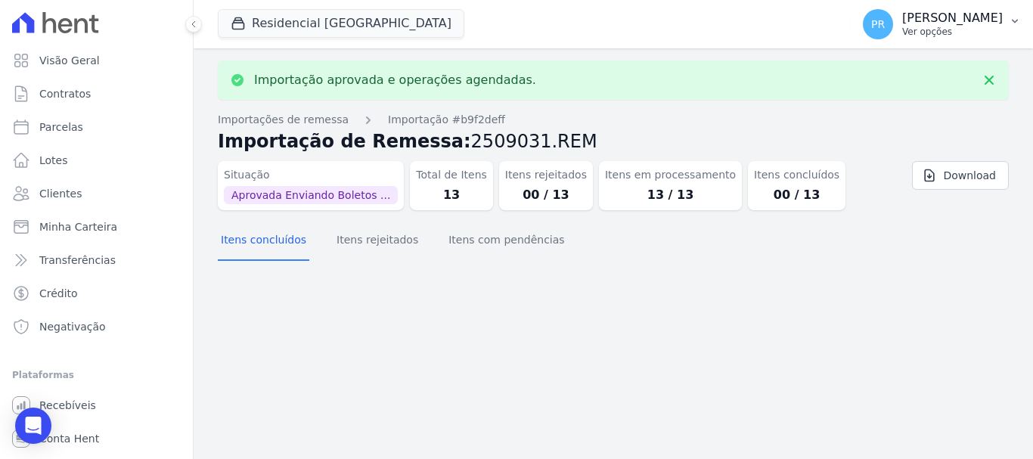
drag, startPoint x: 954, startPoint y: 23, endPoint x: 947, endPoint y: 27, distance: 8.8
click at [953, 23] on p "[PERSON_NAME]" at bounding box center [952, 18] width 101 height 15
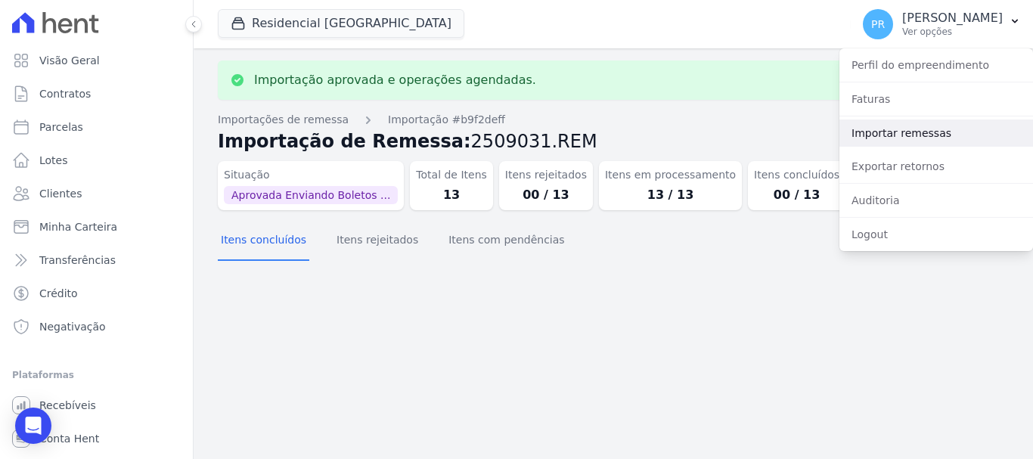
click at [881, 129] on link "Importar remessas" at bounding box center [936, 132] width 194 height 27
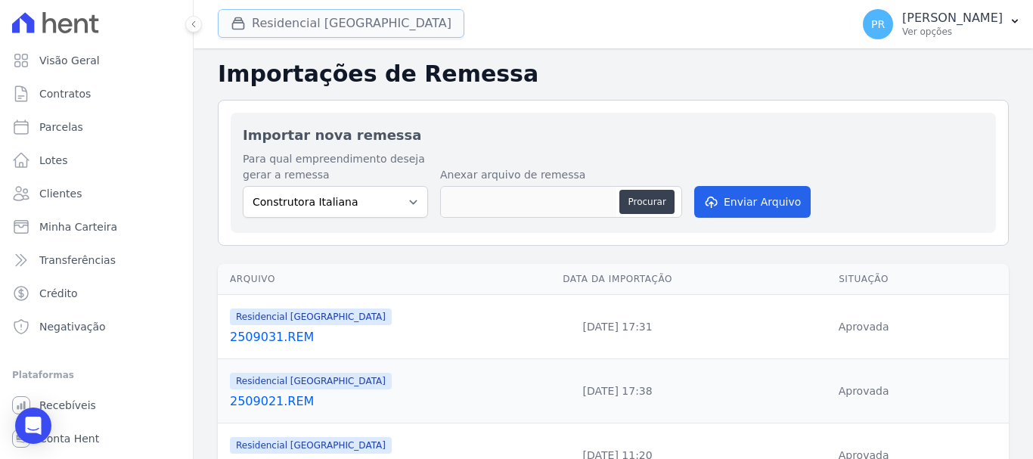
click at [299, 12] on button "Residencial [GEOGRAPHIC_DATA]" at bounding box center [341, 23] width 246 height 29
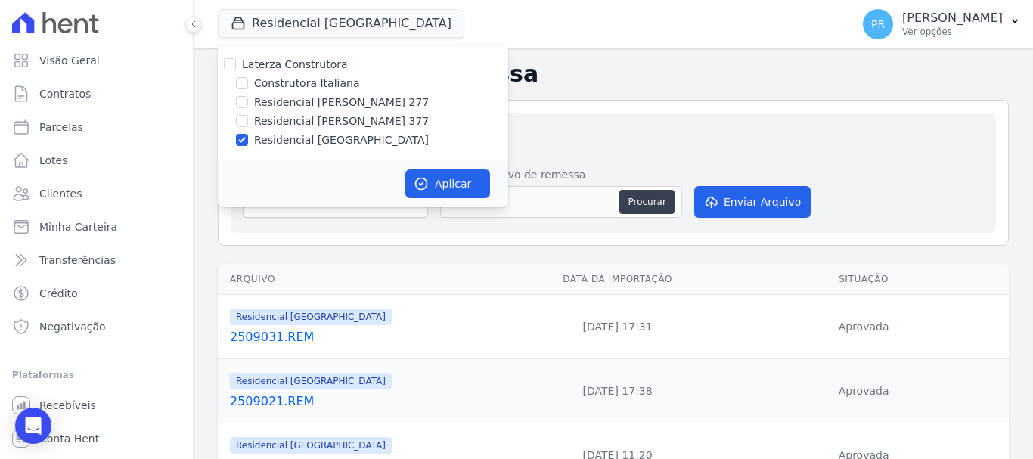
click at [278, 67] on label "Laterza Construtora" at bounding box center [295, 64] width 106 height 12
click at [236, 67] on input "Laterza Construtora" at bounding box center [230, 64] width 12 height 12
checkbox input "true"
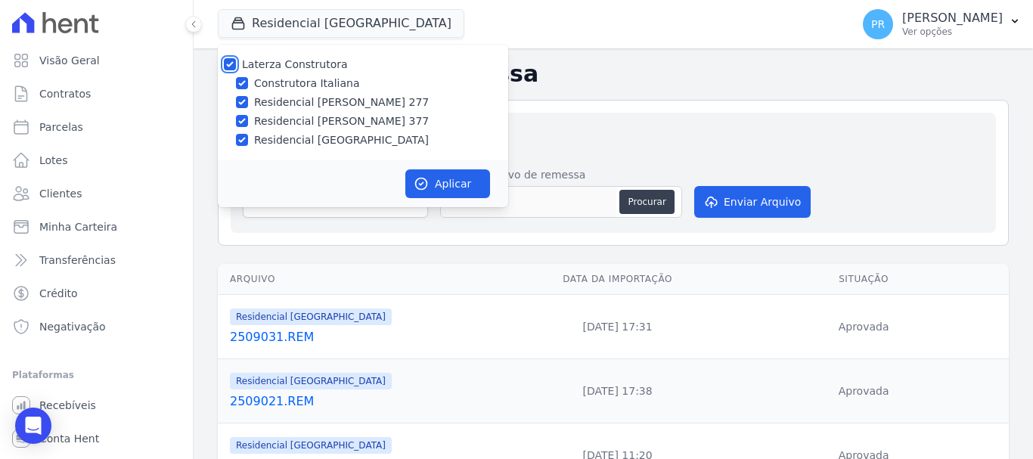
checkbox input "true"
click at [428, 188] on icon "button" at bounding box center [421, 183] width 15 height 15
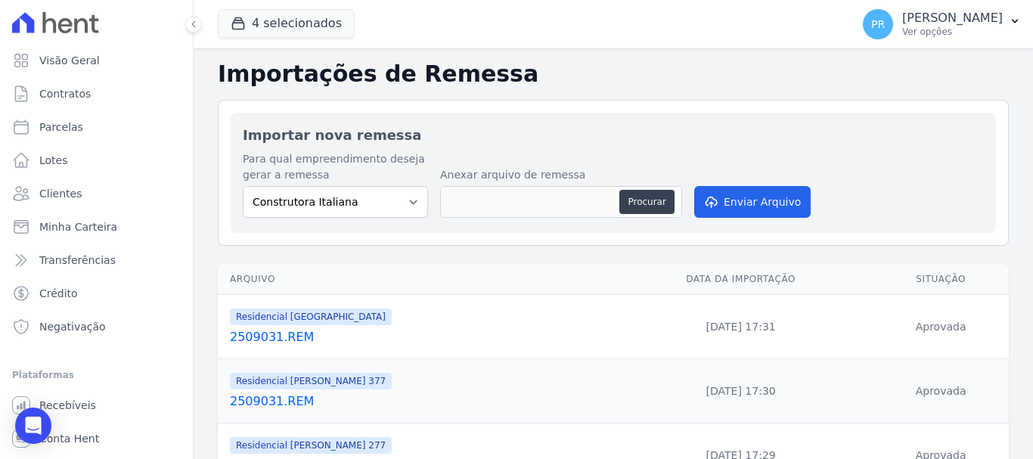
scroll to position [227, 0]
